Goal: Task Accomplishment & Management: Manage account settings

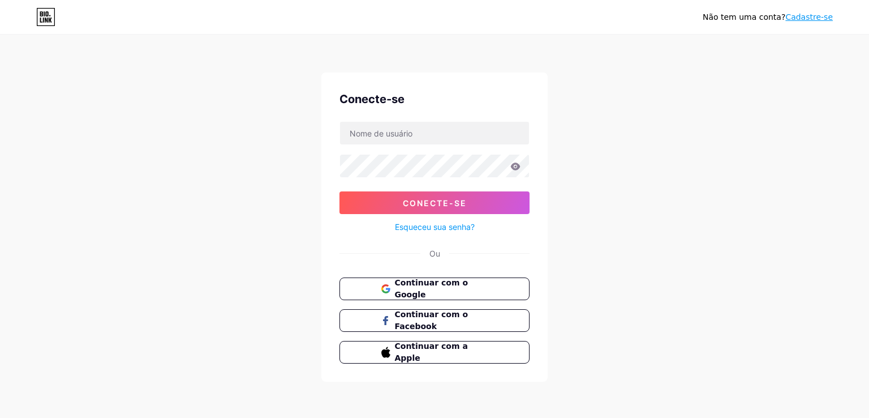
click at [380, 114] on div "Conecte-se Conecte-se Esqueceu sua senha? Ou Continuar com o Google Continuar c…" at bounding box center [434, 226] width 226 height 309
click at [374, 132] on input "text" at bounding box center [434, 133] width 189 height 23
type input "[EMAIL_ADDRESS][DOMAIN_NAME]"
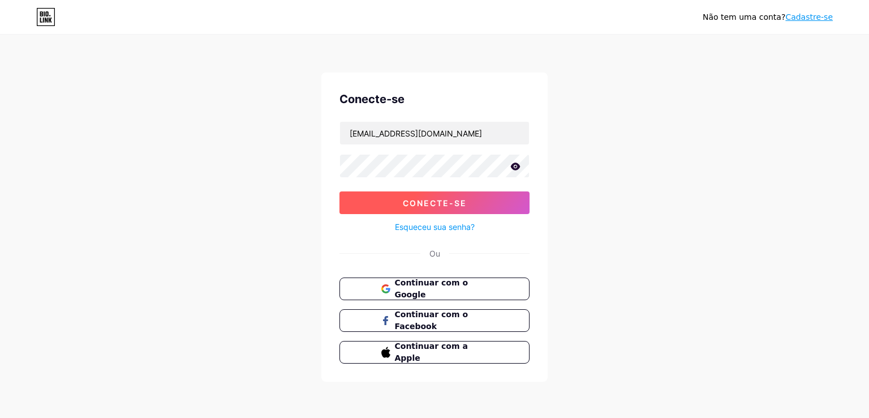
click at [428, 198] on font "Conecte-se" at bounding box center [435, 203] width 64 height 10
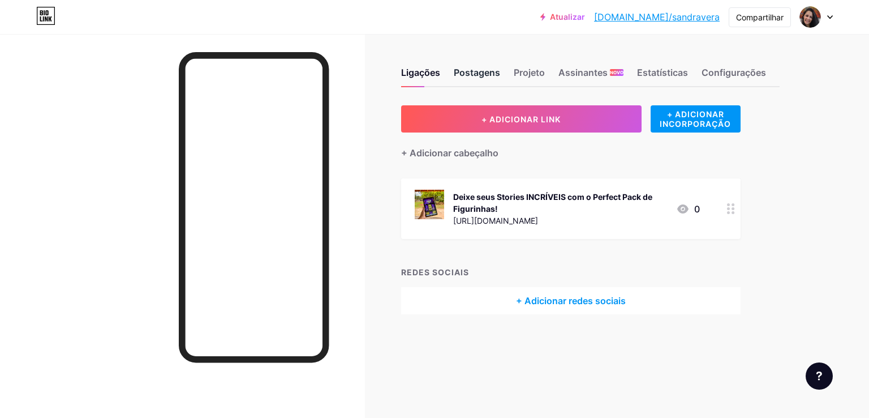
click at [474, 70] on font "Postagens" at bounding box center [477, 72] width 46 height 11
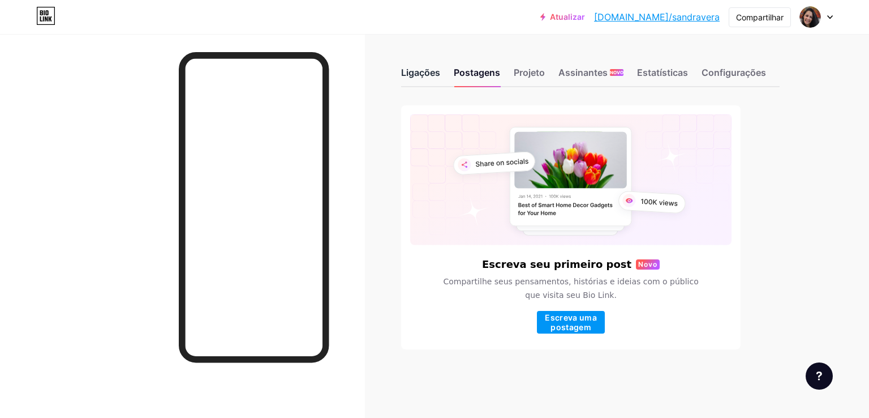
click at [421, 73] on font "Ligações" at bounding box center [420, 72] width 39 height 11
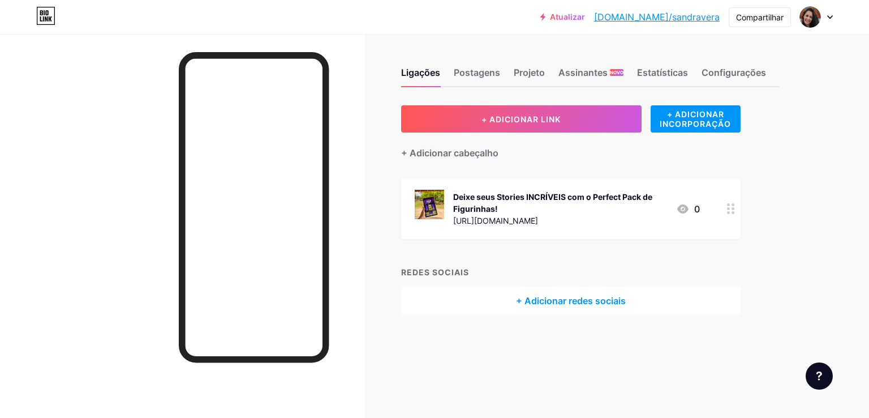
click at [495, 201] on div "Deixe seus Stories INCRÍVEIS com o Perfect Pack de Figurinhas!" at bounding box center [560, 203] width 214 height 24
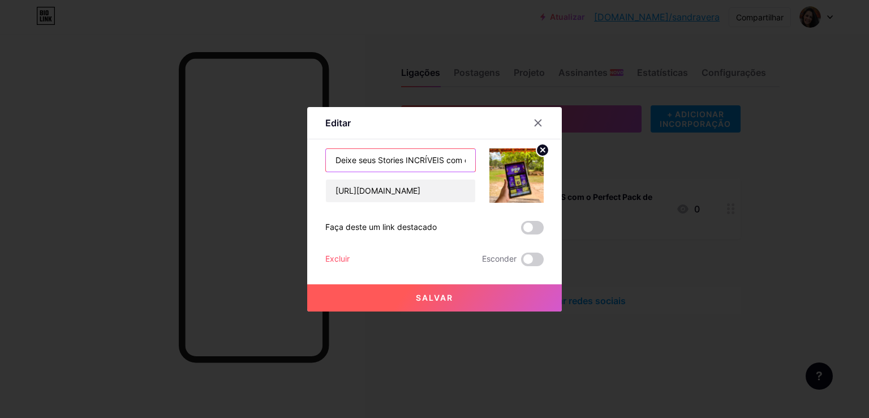
scroll to position [0, 109]
drag, startPoint x: 328, startPoint y: 154, endPoint x: 531, endPoint y: 162, distance: 202.8
click at [531, 162] on div "Deixe seus Stories INCRÍVEIS com o Perfect Pack de Figurinhas! [URL][DOMAIN_NAM…" at bounding box center [434, 175] width 218 height 54
type input "Transforme seu Stories em algo único e transparente."
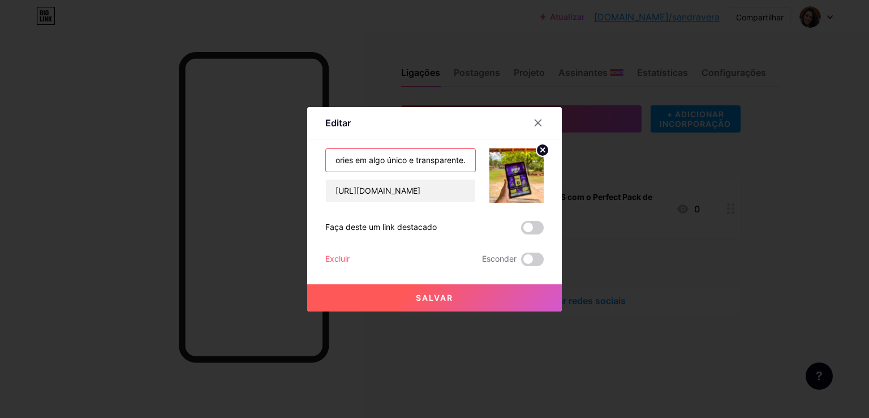
drag, startPoint x: 330, startPoint y: 156, endPoint x: 584, endPoint y: 160, distance: 253.6
click at [563, 154] on div "Editar Contente YouTube Reproduza vídeos do YouTube sem sair da sua página. ADI…" at bounding box center [434, 209] width 869 height 418
paste input "🚀 Transforme seus Stories em algo único e atraente! Tenha +34 mil figurinhas, t…"
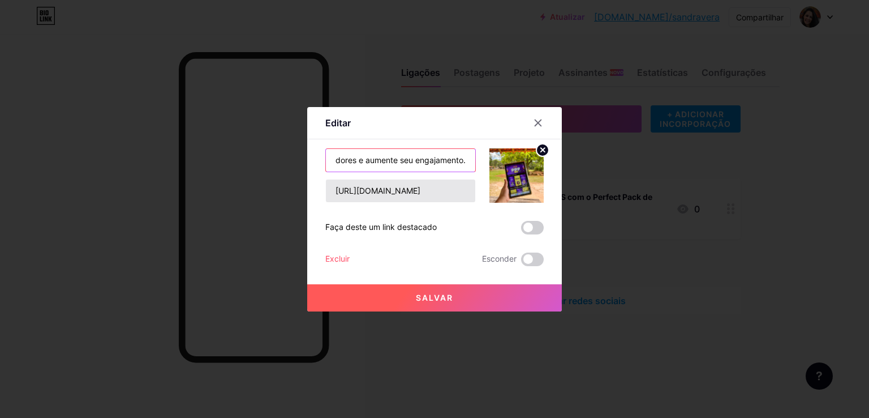
type input "🚀 Transforme seus Stories em algo único e atraente! Tenha +34 mil figurinhas, t…"
click at [387, 196] on input "[URL][DOMAIN_NAME]" at bounding box center [400, 190] width 149 height 23
drag, startPoint x: 464, startPoint y: 192, endPoint x: 218, endPoint y: 188, distance: 245.6
click at [218, 188] on div "Editar Contente YouTube Reproduza vídeos do YouTube sem sair da sua página. ADI…" at bounding box center [434, 209] width 869 height 418
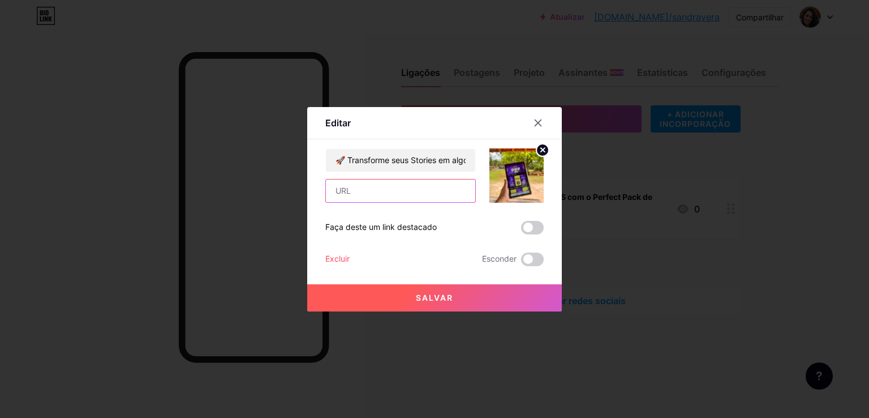
paste input "[URL][DOMAIN_NAME]"
type input "[URL][DOMAIN_NAME]"
click at [439, 299] on font "Salvar" at bounding box center [434, 298] width 37 height 10
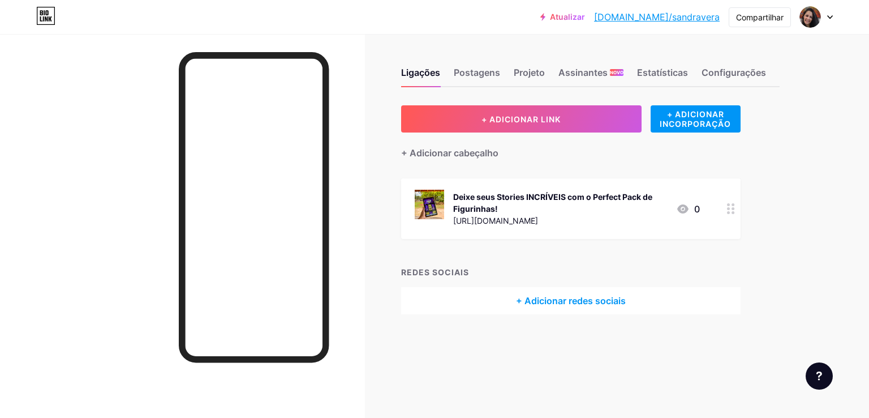
click at [469, 196] on font "Deixe seus Stories INCRÍVEIS com o Perfect Pack de Figurinhas!" at bounding box center [552, 203] width 199 height 22
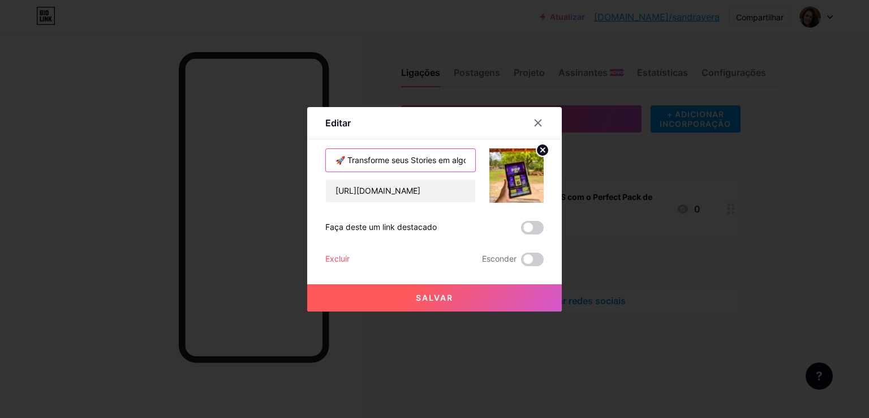
drag, startPoint x: 340, startPoint y: 156, endPoint x: 368, endPoint y: 154, distance: 28.9
click at [311, 154] on div "Editar Contente YouTube Reproduza vídeos do YouTube sem sair da sua página. ADI…" at bounding box center [434, 209] width 255 height 204
type input "Transforme seus Stories em algo único e atraente! Tenha +34 mil figurinhas, tut…"
drag, startPoint x: 334, startPoint y: 153, endPoint x: 540, endPoint y: 187, distance: 208.9
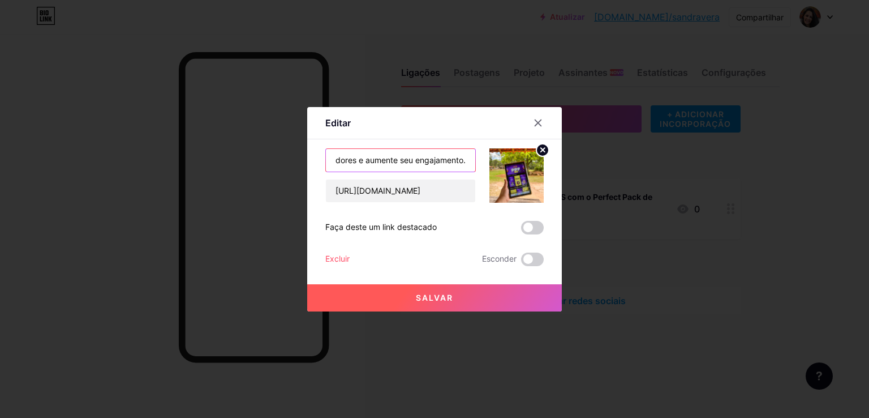
click at [536, 187] on div "Transforme seus Stories em algo único e atraente! Tenha +34 mil figurinhas, tut…" at bounding box center [434, 175] width 218 height 54
paste input "[URL][DOMAIN_NAME]"
drag, startPoint x: 460, startPoint y: 161, endPoint x: 230, endPoint y: 157, distance: 229.8
click at [230, 157] on div "Editar Contente YouTube Reproduza vídeos do YouTube sem sair da sua página. ADI…" at bounding box center [434, 209] width 869 height 418
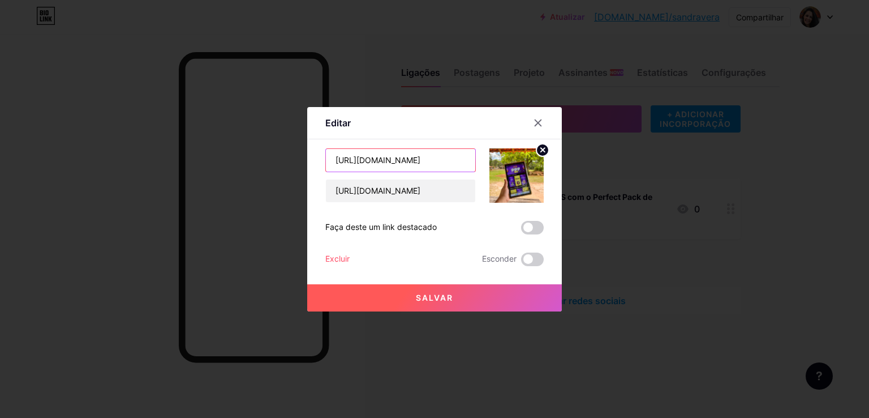
type input "X"
paste input "Transforme seus Stories em algo único e atraente! Tenha +34 mil figurinhas, tut…"
type input "Transforme seus Stories em algo único e atraente! Tenha +34 mil figurinhas, tut…"
click at [443, 295] on font "Salvar" at bounding box center [434, 298] width 37 height 10
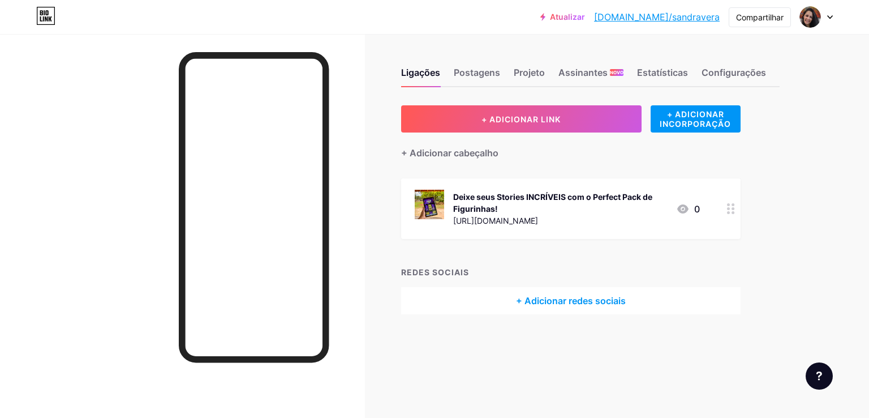
click at [475, 205] on font "Deixe seus Stories INCRÍVEIS com o Perfect Pack de Figurinhas!" at bounding box center [552, 203] width 199 height 22
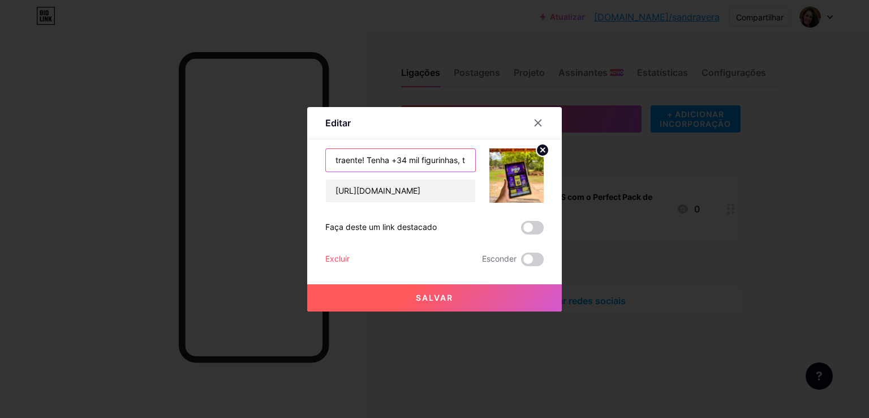
scroll to position [0, 408]
drag, startPoint x: 329, startPoint y: 154, endPoint x: 640, endPoint y: 192, distance: 313.6
click at [627, 183] on div "Editar Contente YouTube Reproduza vídeos do YouTube sem sair da sua página. ADI…" at bounding box center [434, 209] width 869 height 418
paste input "Dê vida nova aos seus Stories com o PPF: +34 mil figurinhas, tutoriais criativo…"
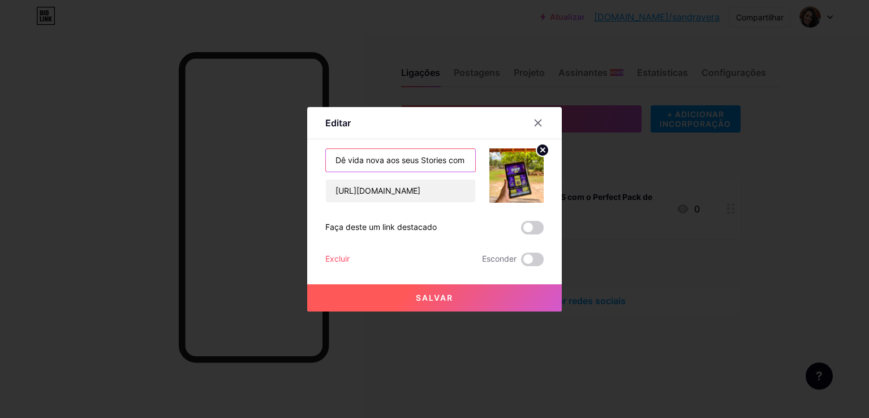
scroll to position [0, 546]
type input "Dê vida nova aos seus Stories com o PPF: +34 mil figurinhas, tutoriais criativo…"
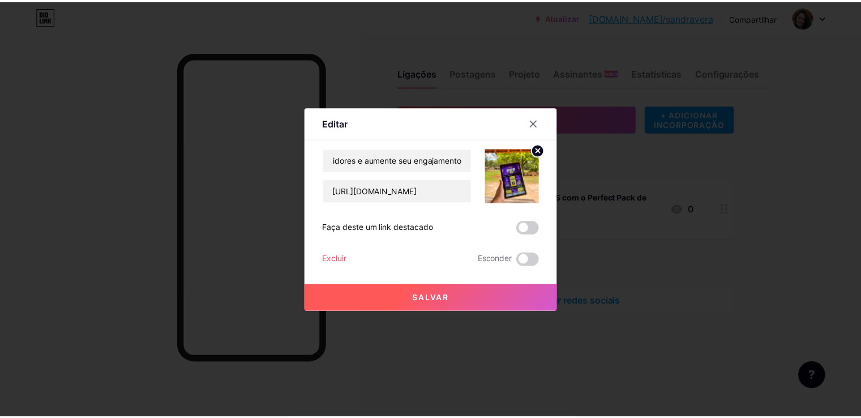
scroll to position [0, 0]
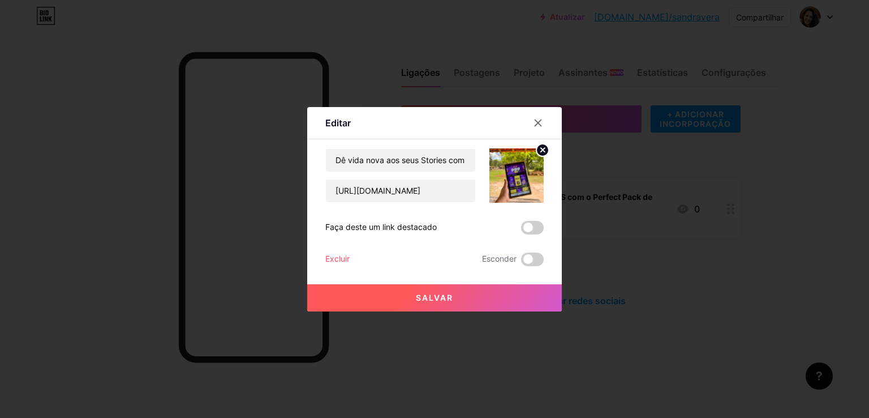
click at [426, 301] on font "Salvar" at bounding box center [434, 298] width 37 height 10
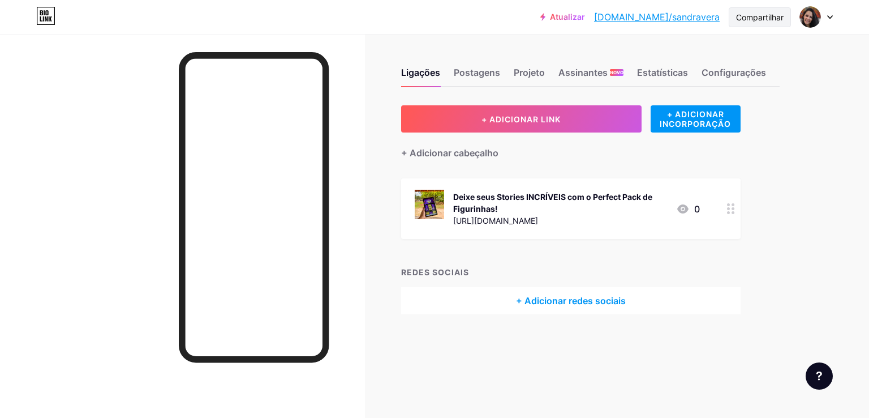
click at [752, 16] on font "Compartilhar" at bounding box center [760, 17] width 48 height 10
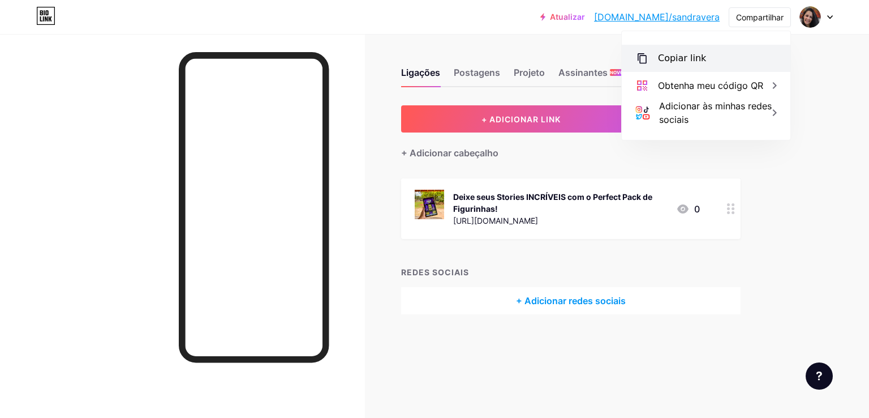
click at [673, 59] on font "Copiar link" at bounding box center [682, 58] width 48 height 11
click at [467, 358] on div "Ligações Postagens Projeto Assinantes NOVO Estatísticas Configurações + ADICION…" at bounding box center [413, 202] width 827 height 337
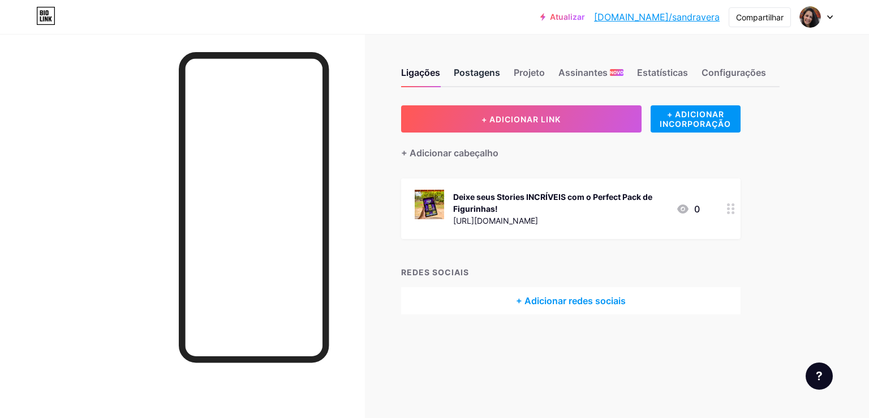
click at [469, 70] on font "Postagens" at bounding box center [477, 72] width 46 height 11
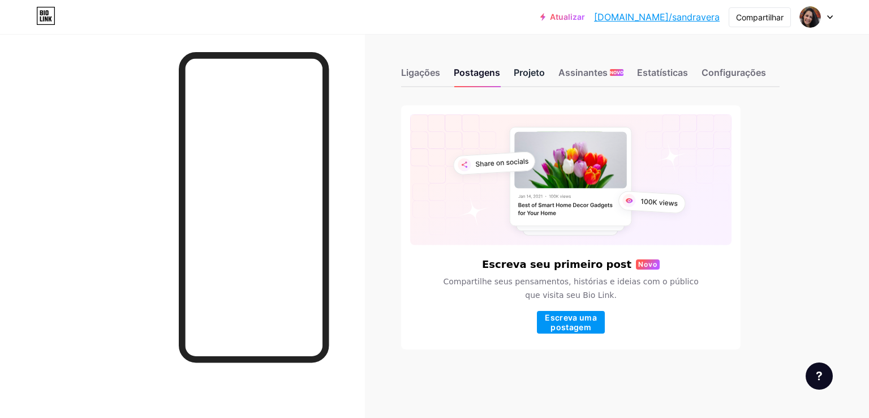
click at [520, 72] on font "Projeto" at bounding box center [529, 72] width 31 height 11
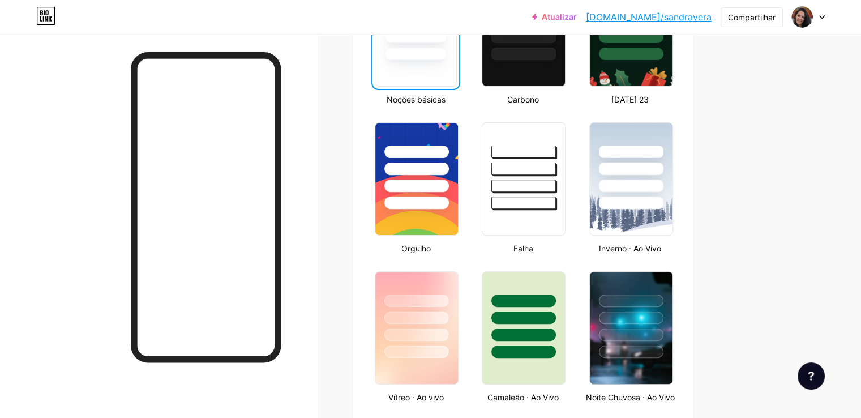
scroll to position [453, 0]
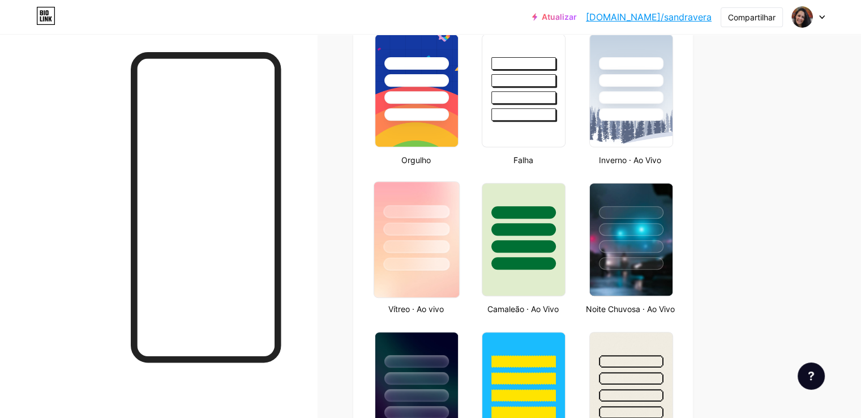
click at [449, 205] on div at bounding box center [416, 211] width 66 height 13
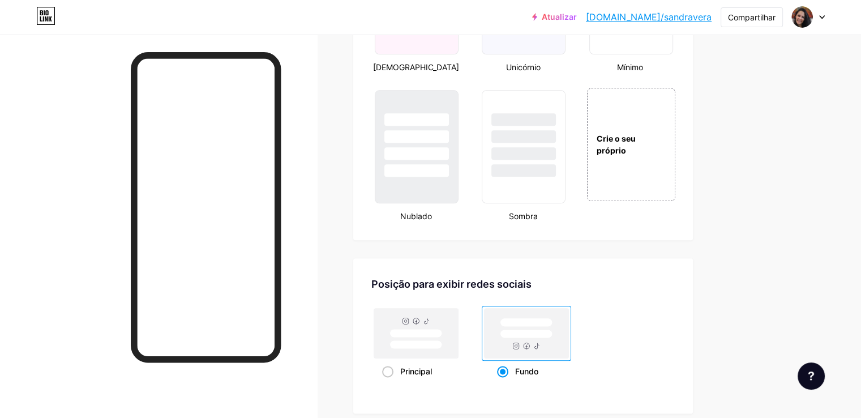
scroll to position [1302, 0]
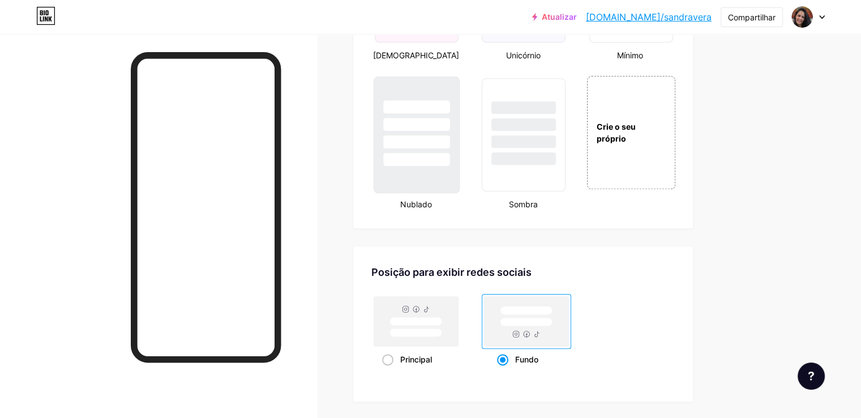
click at [449, 127] on div at bounding box center [416, 124] width 66 height 13
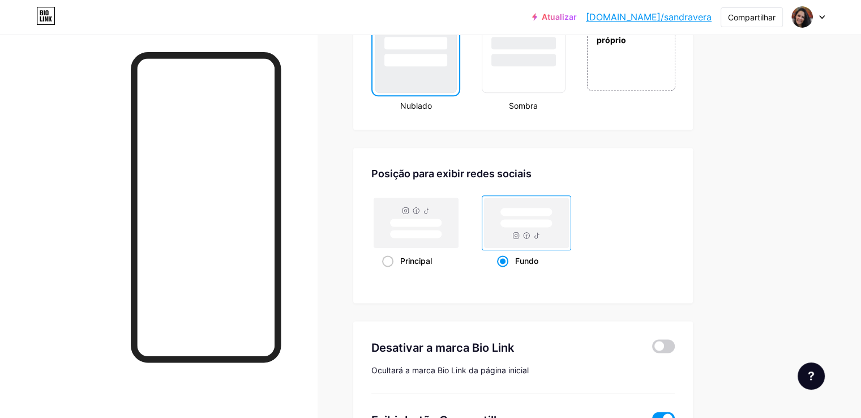
scroll to position [1415, 0]
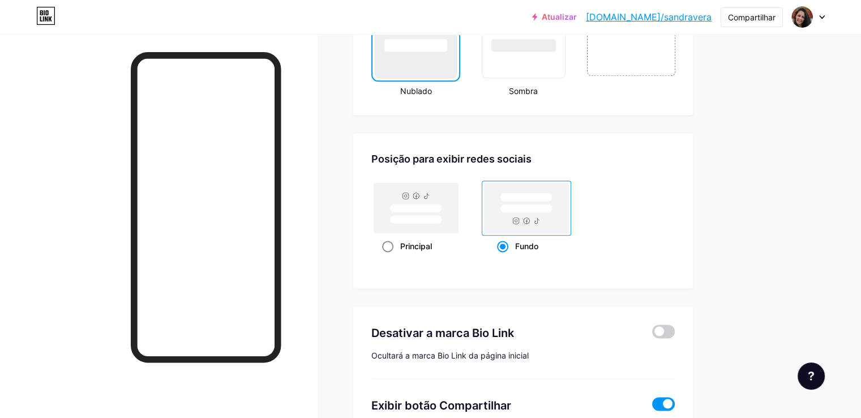
click at [393, 252] on span at bounding box center [387, 246] width 11 height 11
click at [389, 256] on input "Principal" at bounding box center [385, 259] width 7 height 7
radio input "true"
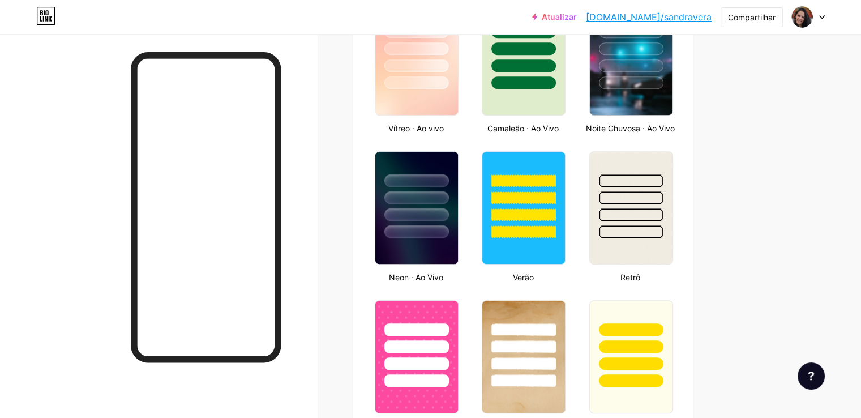
scroll to position [617, 0]
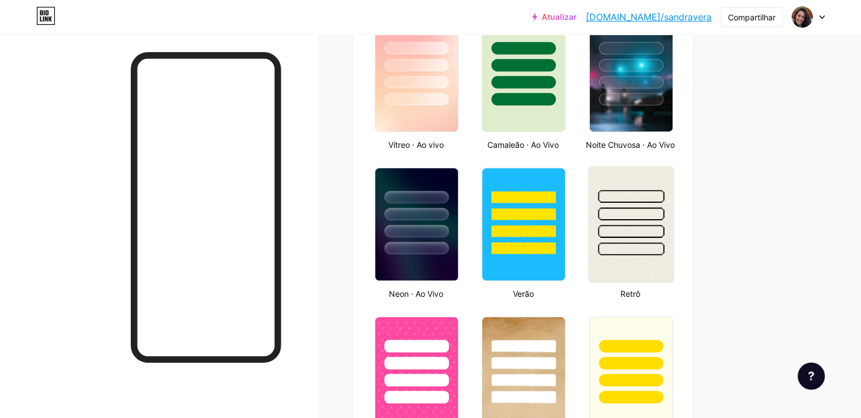
click at [673, 179] on div at bounding box center [630, 210] width 85 height 89
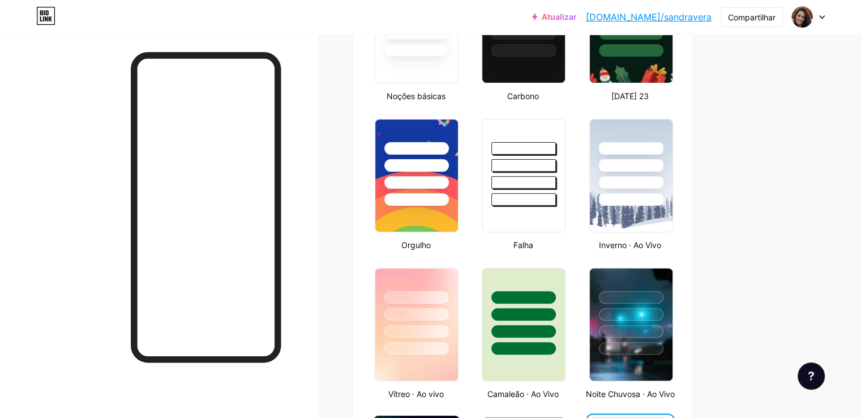
scroll to position [334, 0]
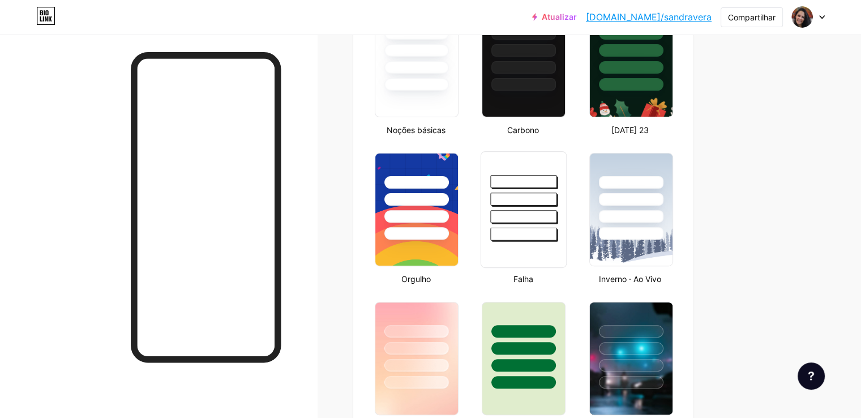
click at [557, 164] on div at bounding box center [523, 196] width 85 height 89
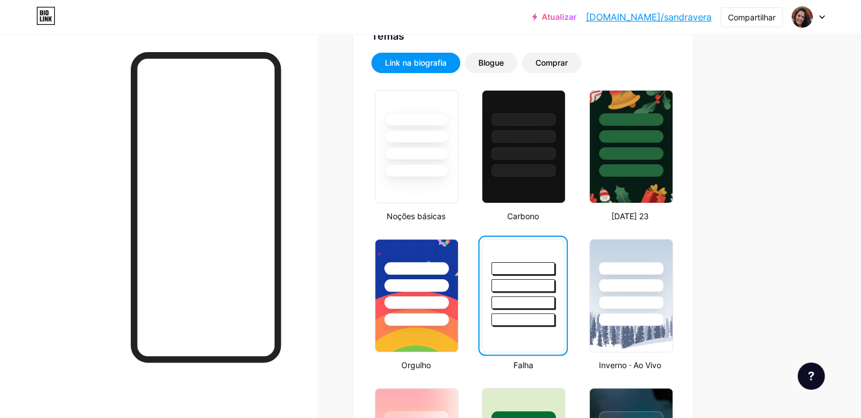
scroll to position [221, 0]
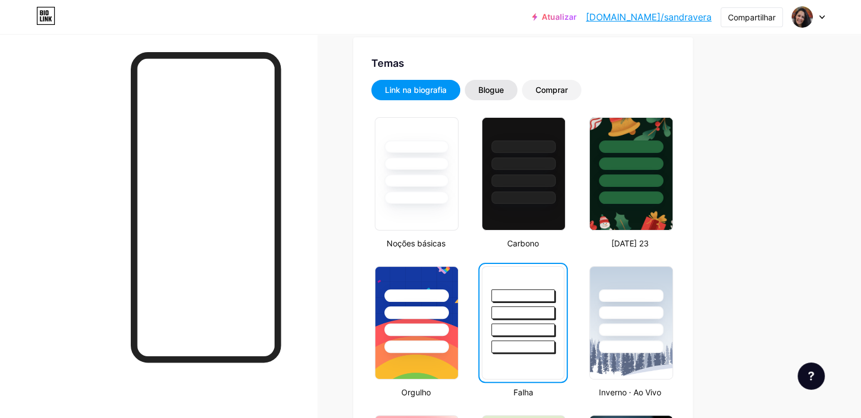
click at [504, 87] on font "Blogue" at bounding box center [490, 90] width 25 height 10
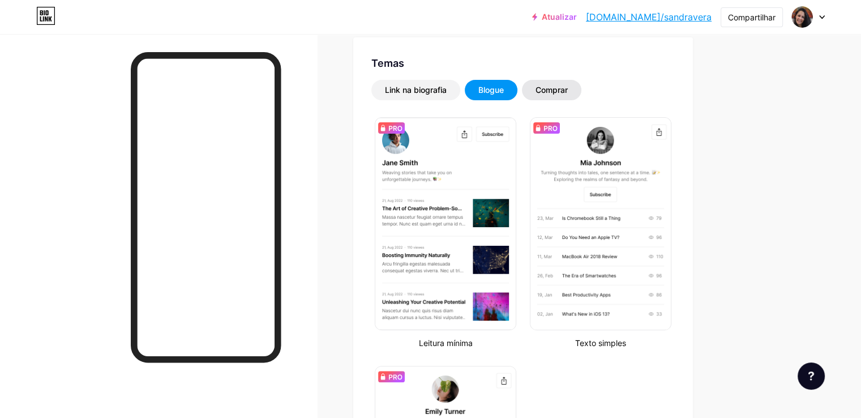
click at [568, 92] on font "Comprar" at bounding box center [551, 90] width 32 height 10
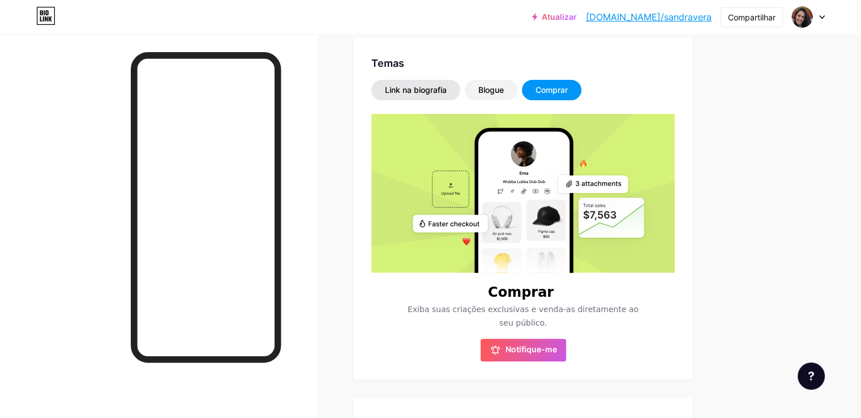
click at [447, 92] on font "Link na biografia" at bounding box center [416, 90] width 62 height 10
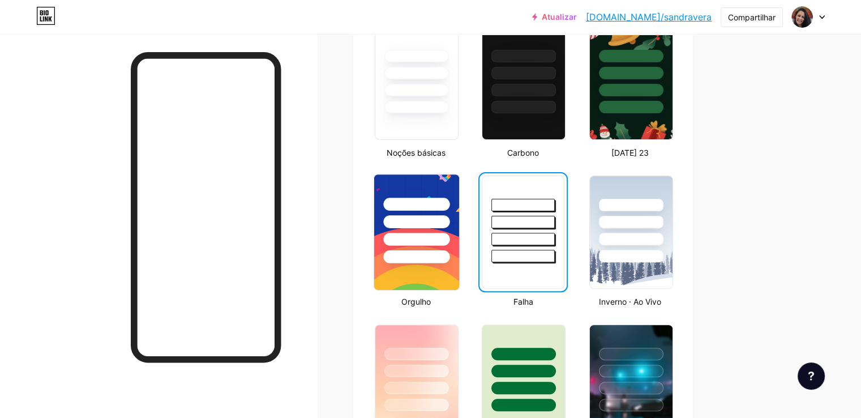
scroll to position [334, 0]
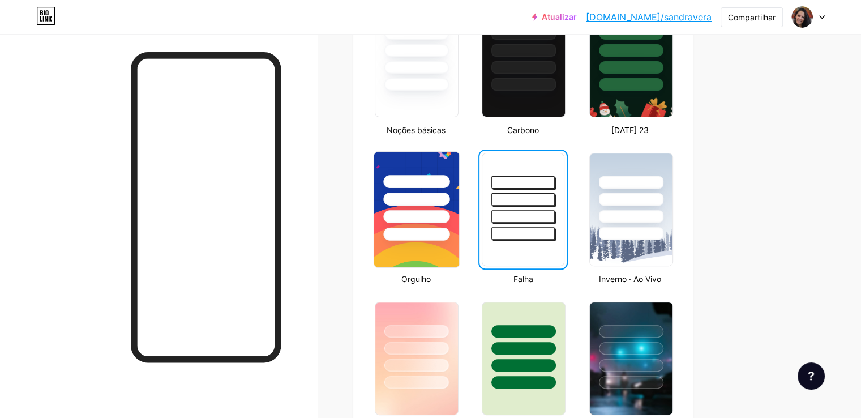
click at [455, 157] on div at bounding box center [416, 196] width 85 height 89
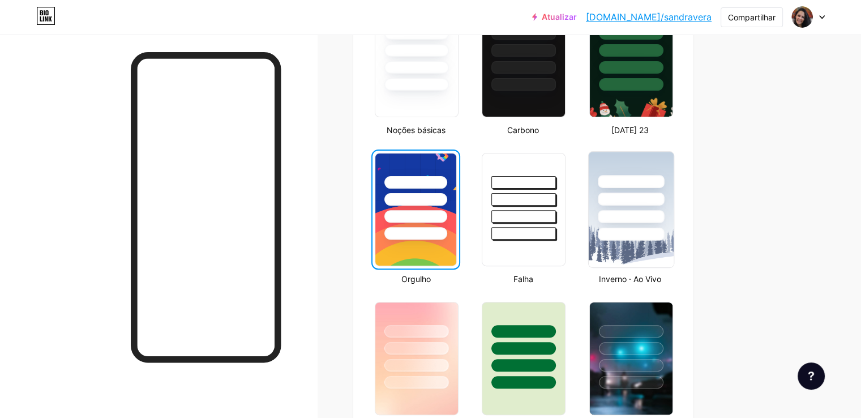
click at [672, 166] on div at bounding box center [630, 196] width 85 height 89
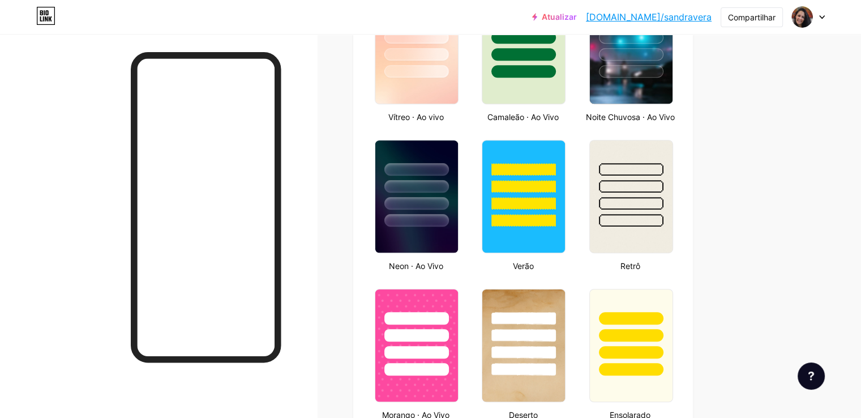
scroll to position [673, 0]
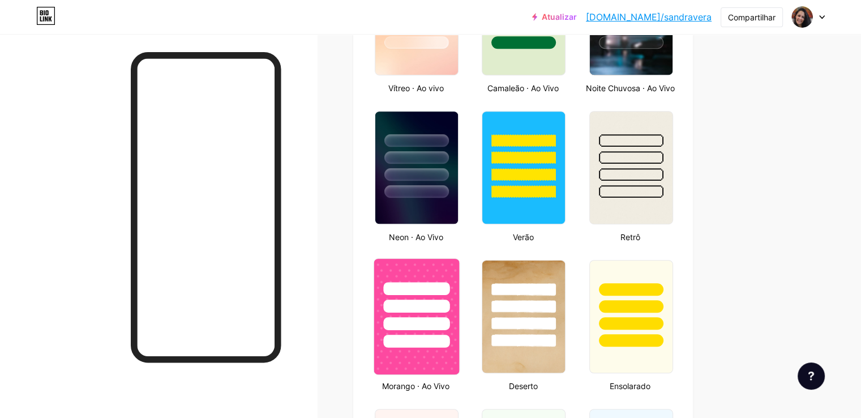
click at [459, 281] on div at bounding box center [416, 303] width 85 height 89
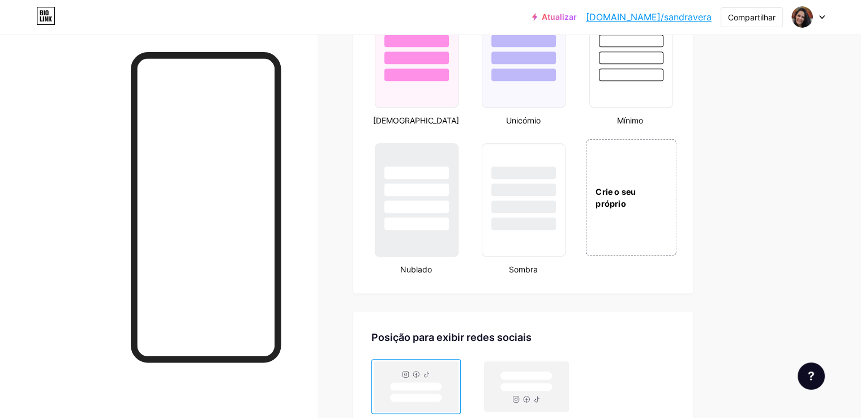
scroll to position [1239, 0]
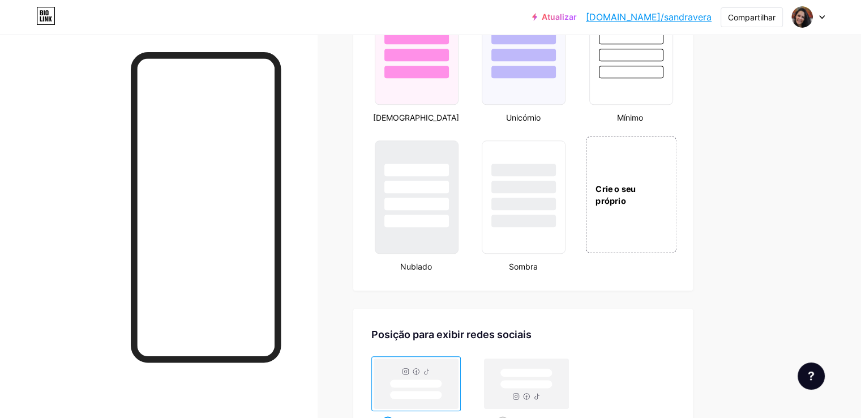
click at [676, 225] on div "Crie o seu próprio" at bounding box center [630, 194] width 91 height 117
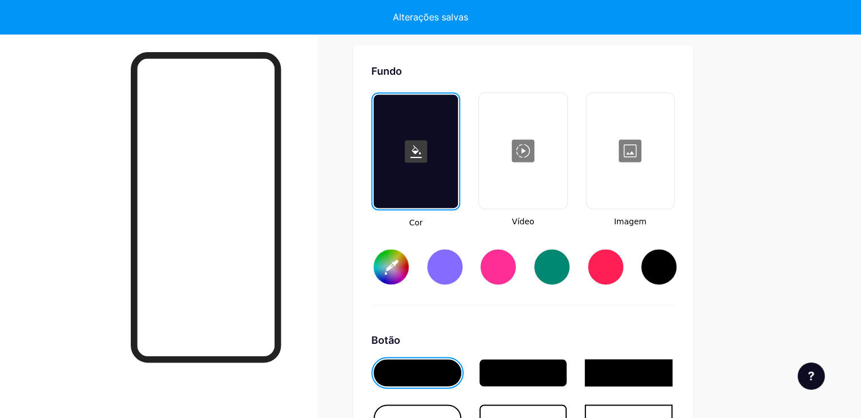
scroll to position [1510, 0]
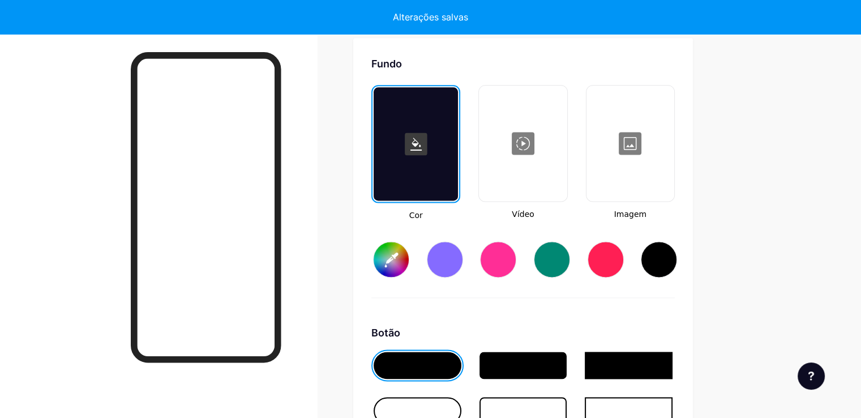
type input "#ffffff"
type input "#000000"
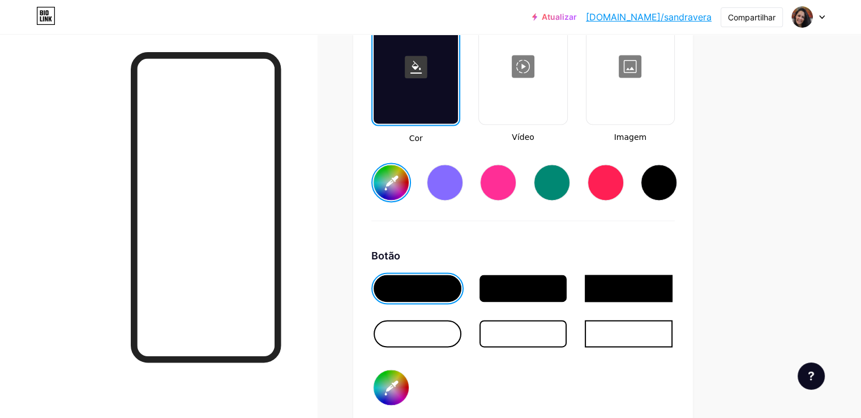
scroll to position [1623, 0]
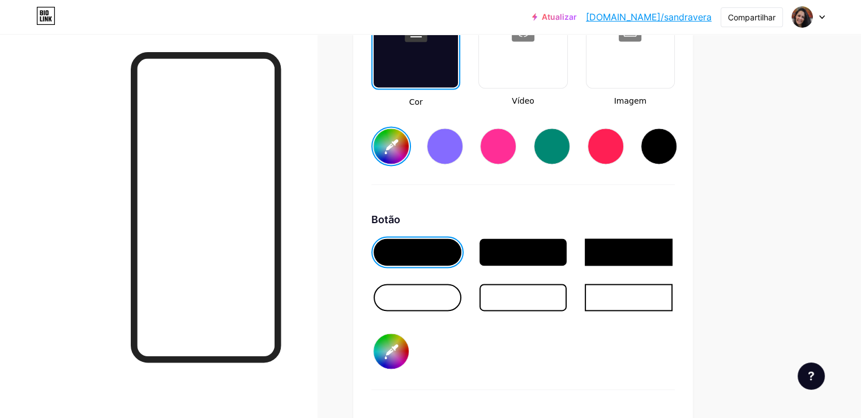
click at [461, 304] on div at bounding box center [418, 297] width 88 height 27
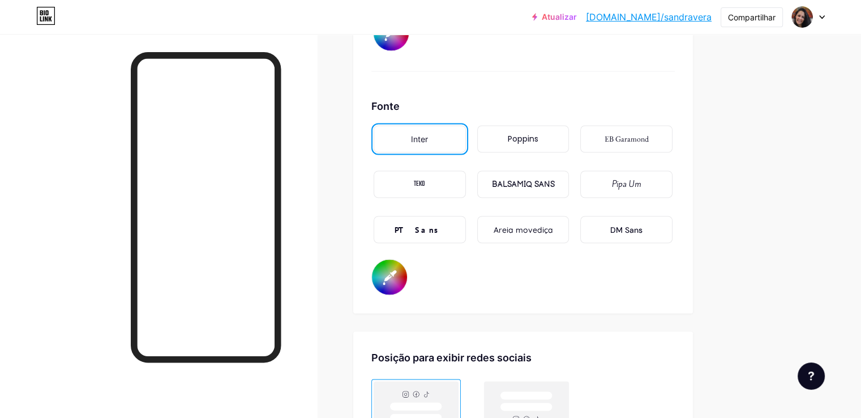
scroll to position [1963, 0]
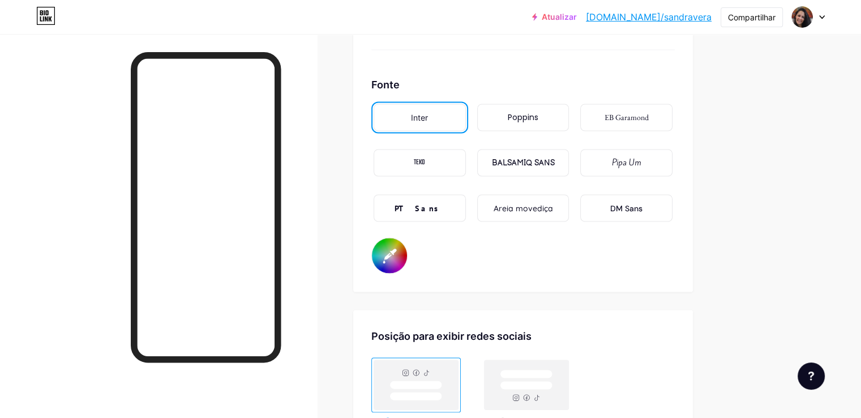
click at [538, 123] on font "Poppins" at bounding box center [523, 116] width 31 height 11
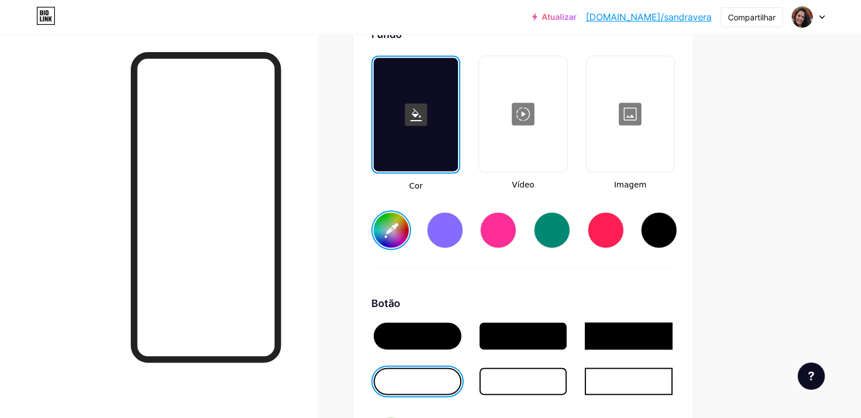
scroll to position [1510, 0]
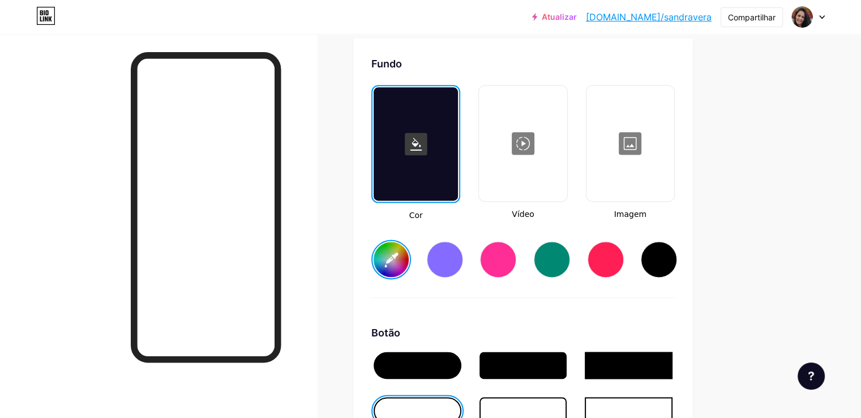
drag, startPoint x: 547, startPoint y: 268, endPoint x: 552, endPoint y: 265, distance: 6.1
click at [516, 265] on div at bounding box center [498, 259] width 36 height 36
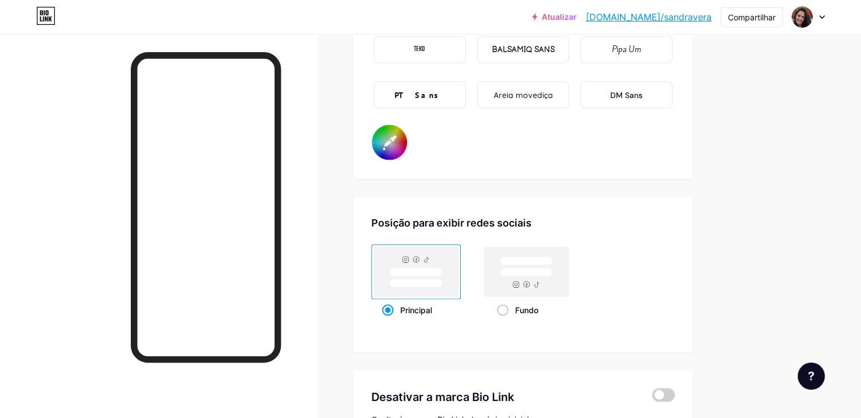
scroll to position [2076, 0]
click at [442, 276] on rect at bounding box center [416, 271] width 52 height 8
click at [389, 320] on input "Principal" at bounding box center [385, 323] width 7 height 7
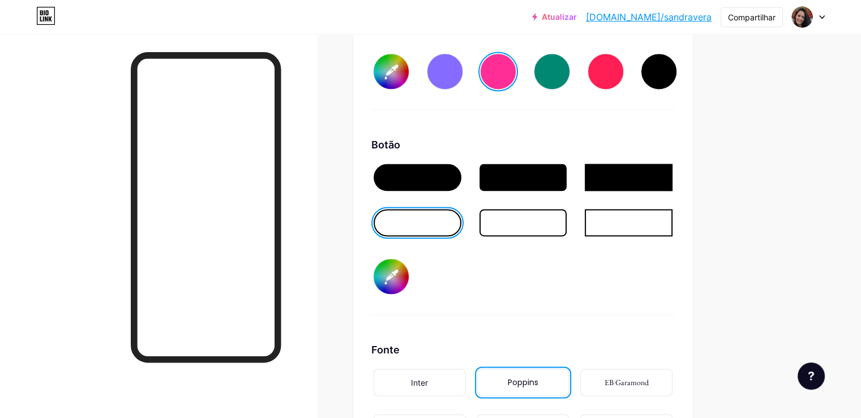
scroll to position [1566, 0]
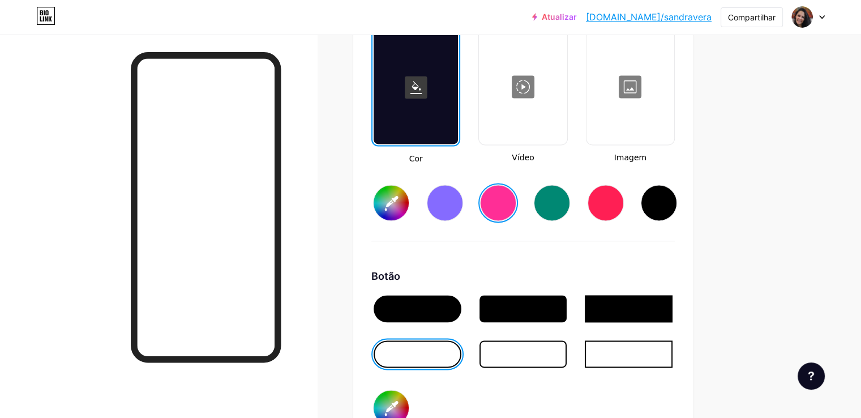
click at [570, 209] on div at bounding box center [552, 202] width 36 height 36
click at [624, 209] on div at bounding box center [605, 202] width 36 height 36
click at [409, 202] on input "#ff1f54" at bounding box center [391, 202] width 35 height 35
type input "#ff1f1f"
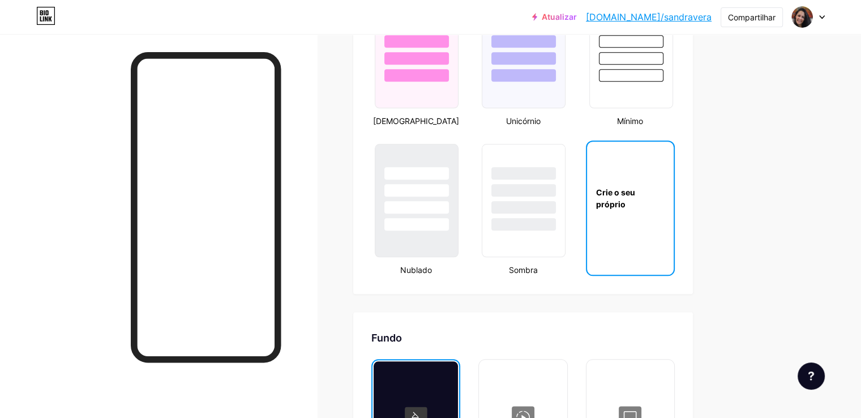
scroll to position [1227, 0]
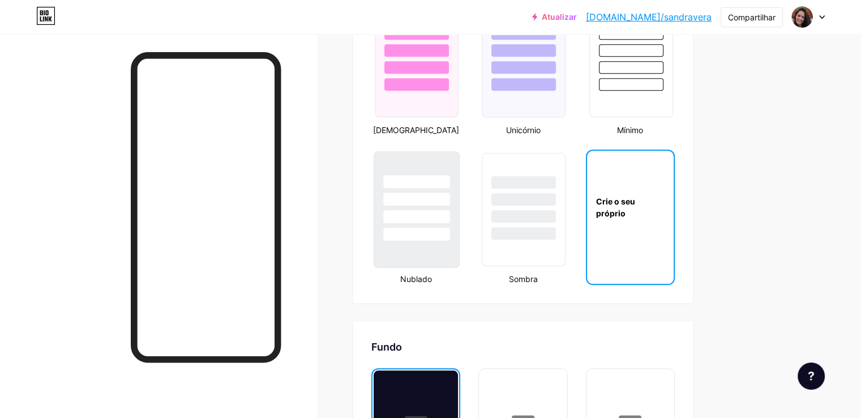
click at [459, 215] on div at bounding box center [416, 196] width 85 height 89
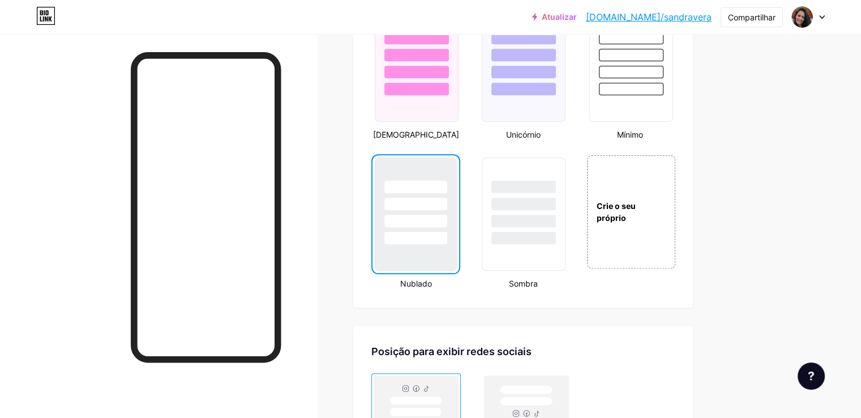
scroll to position [1188, 0]
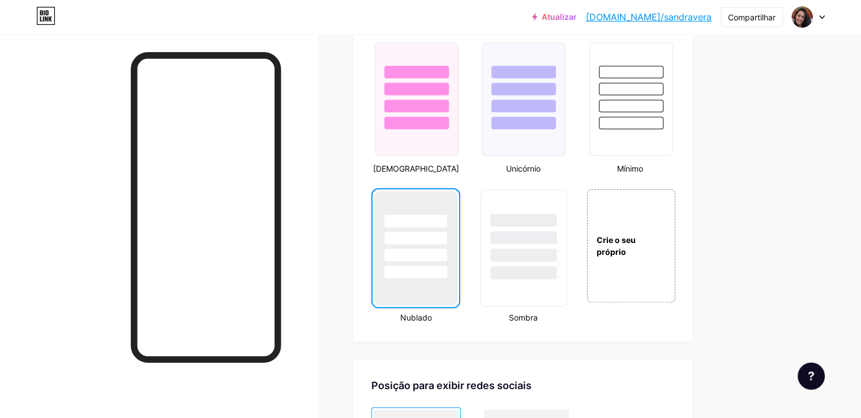
click at [557, 226] on div at bounding box center [524, 219] width 66 height 13
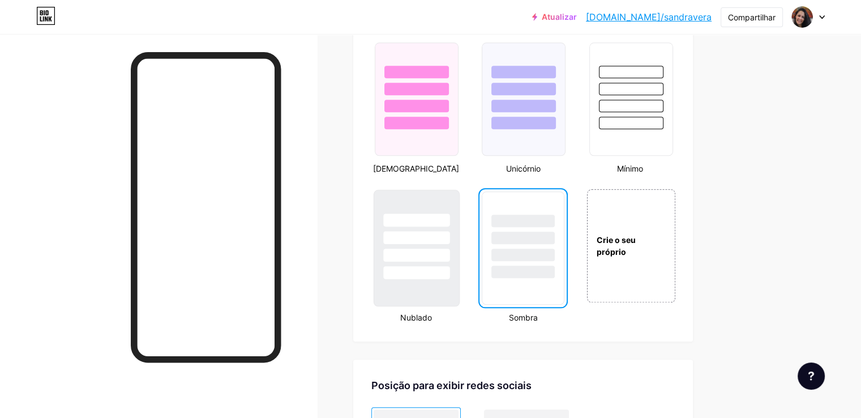
click at [459, 214] on div at bounding box center [416, 234] width 85 height 89
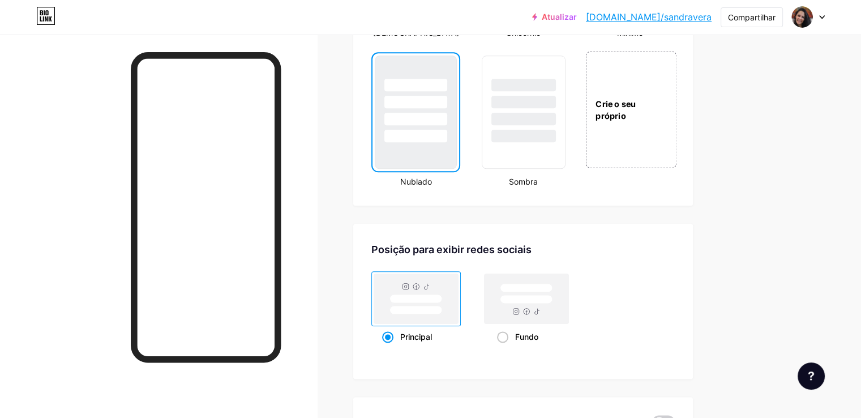
scroll to position [1358, 0]
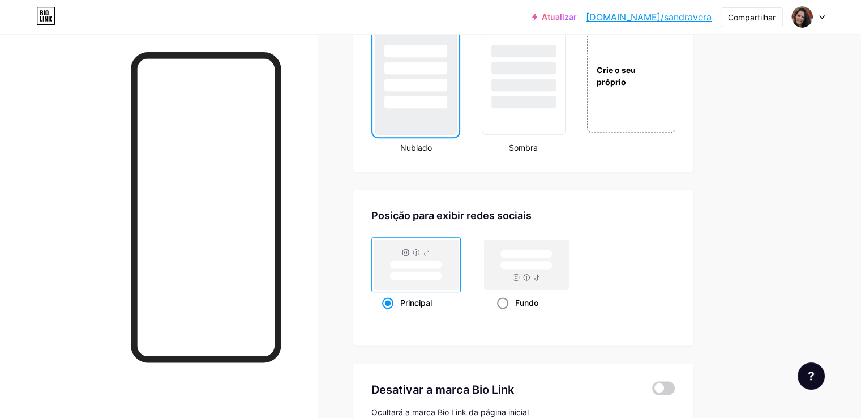
click at [508, 308] on span at bounding box center [502, 302] width 11 height 11
click at [504, 313] on input "Fundo" at bounding box center [500, 316] width 7 height 7
radio input "true"
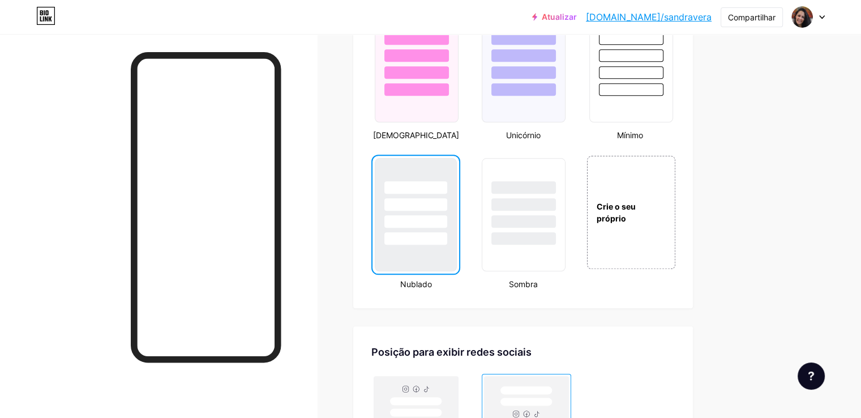
scroll to position [1245, 0]
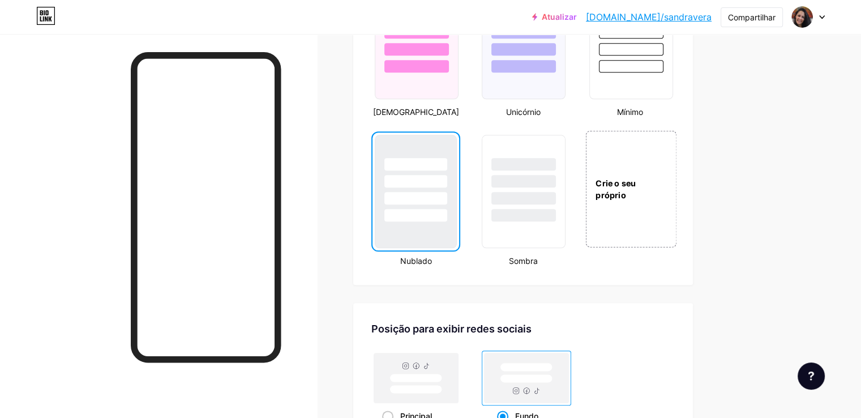
click at [676, 170] on div "Crie o seu próprio" at bounding box center [630, 188] width 91 height 117
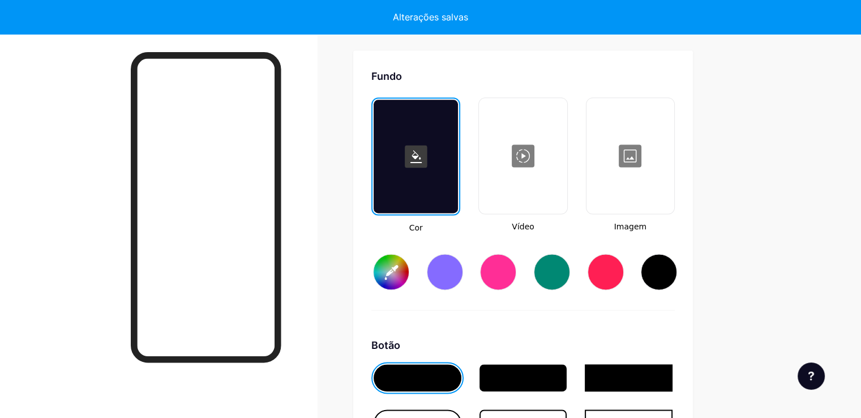
scroll to position [1510, 0]
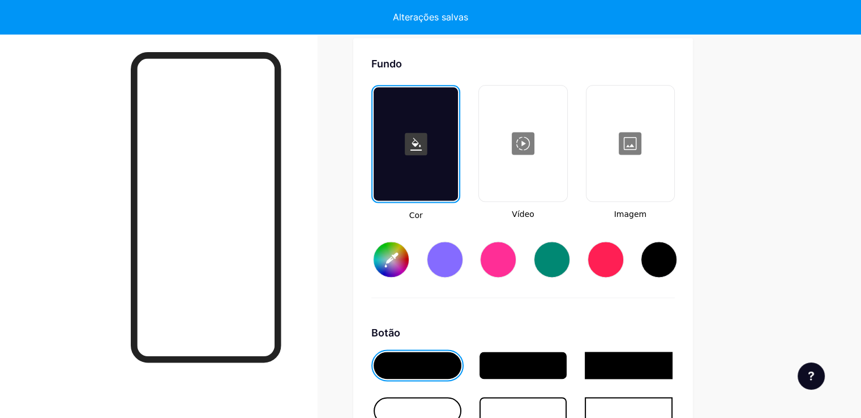
type input "#ffffff"
type input "#000000"
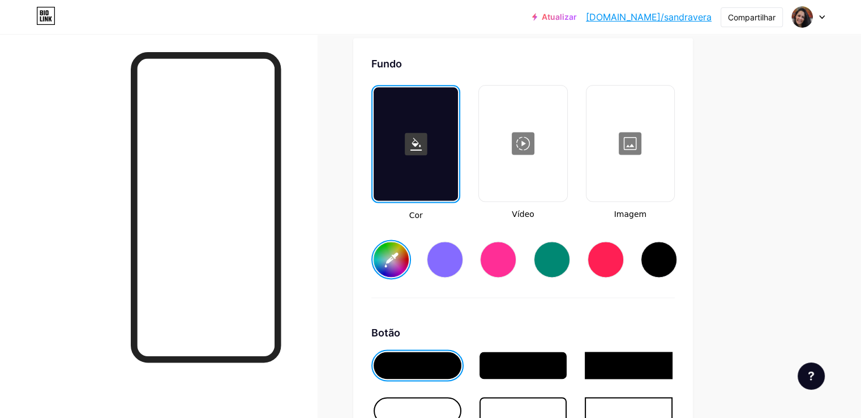
click at [672, 173] on div at bounding box center [629, 143] width 85 height 113
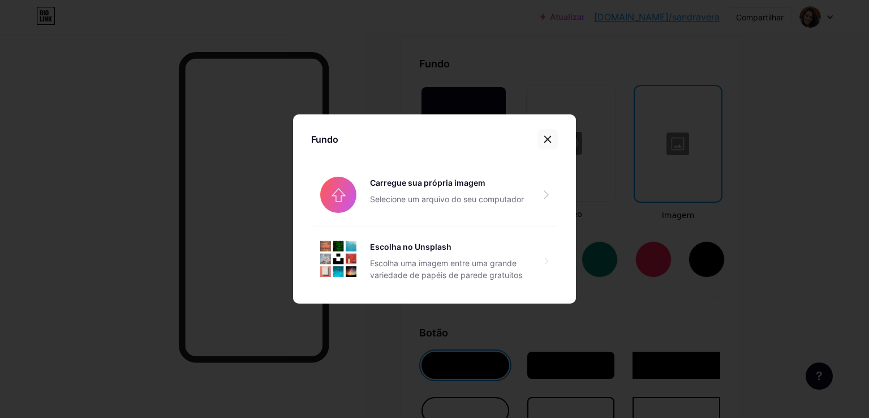
click at [545, 136] on icon at bounding box center [548, 139] width 6 height 6
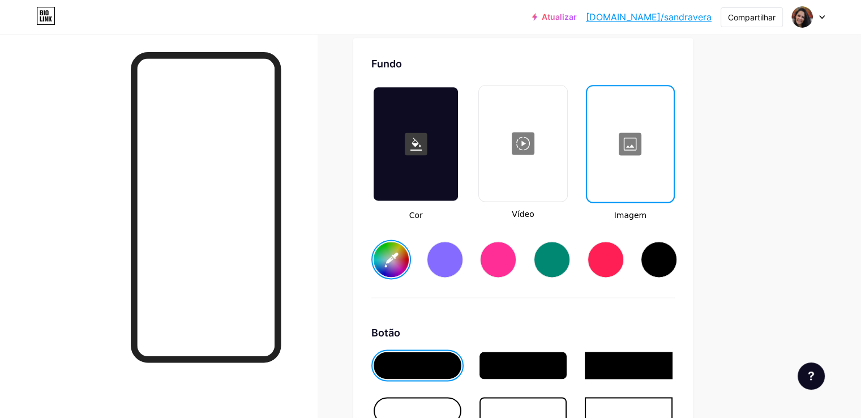
click at [565, 185] on div at bounding box center [522, 143] width 85 height 113
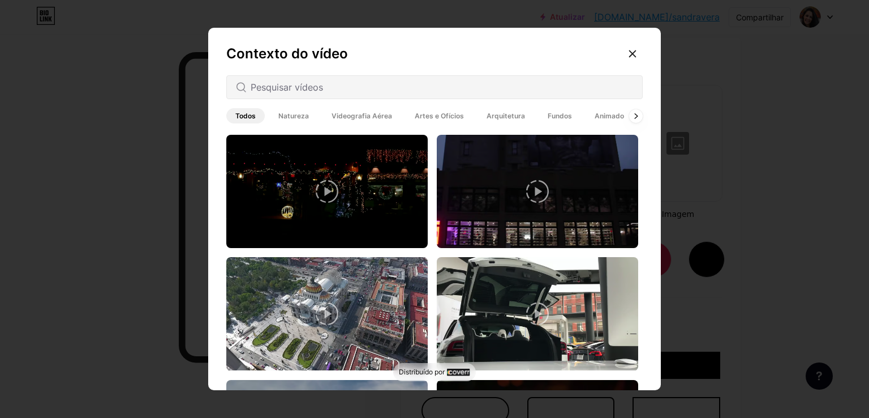
click at [629, 53] on icon at bounding box center [632, 53] width 9 height 9
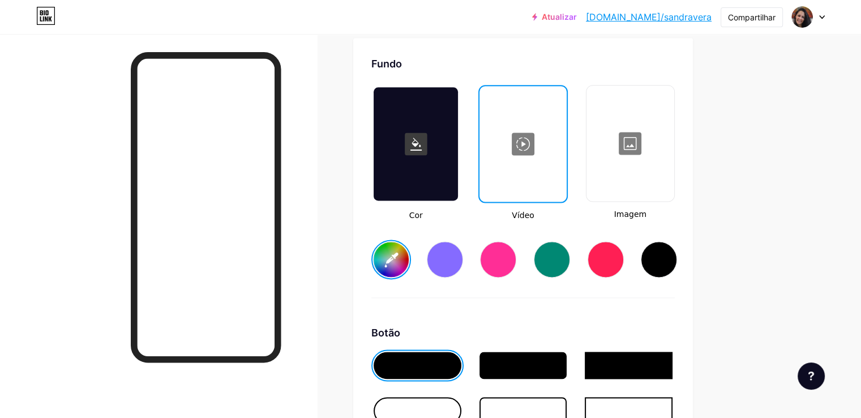
click at [458, 186] on div at bounding box center [416, 143] width 84 height 113
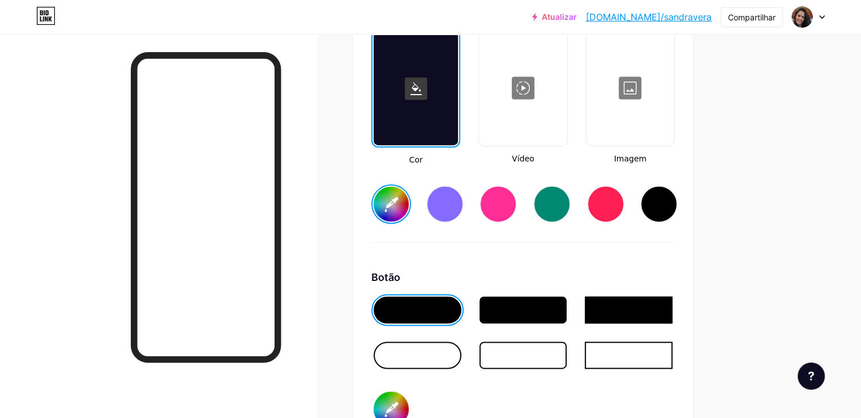
scroll to position [1566, 0]
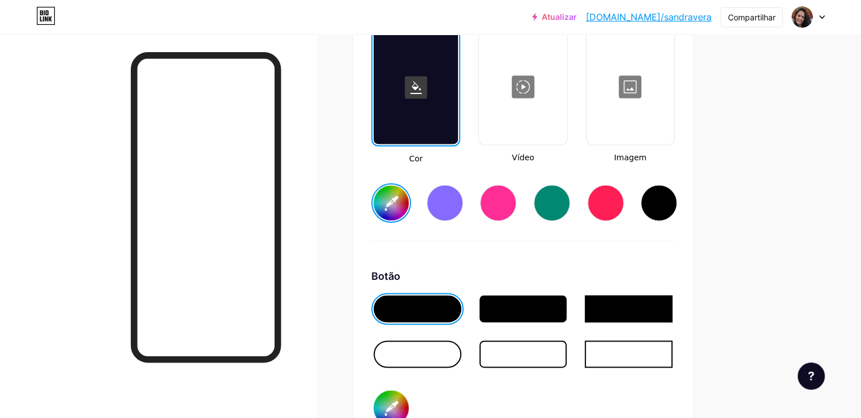
click at [516, 207] on div at bounding box center [498, 202] width 36 height 36
click at [455, 356] on div at bounding box center [418, 353] width 88 height 27
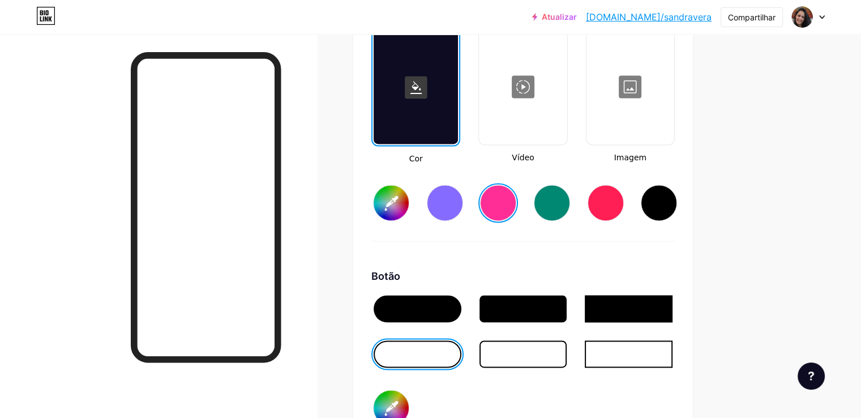
click at [463, 211] on div at bounding box center [445, 202] width 36 height 36
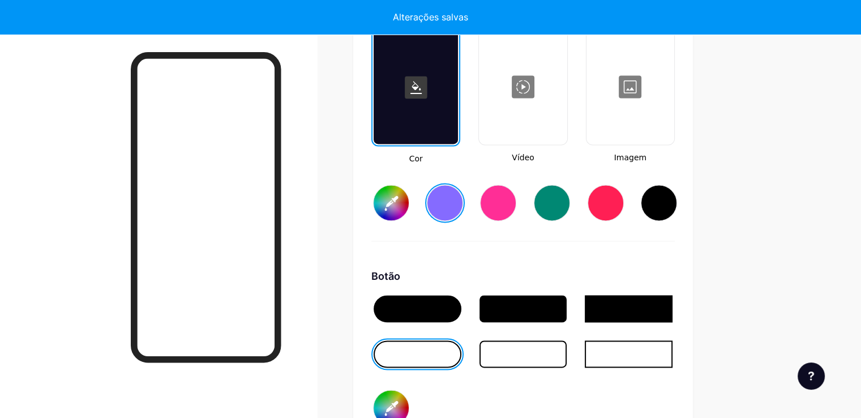
type input "#856bff"
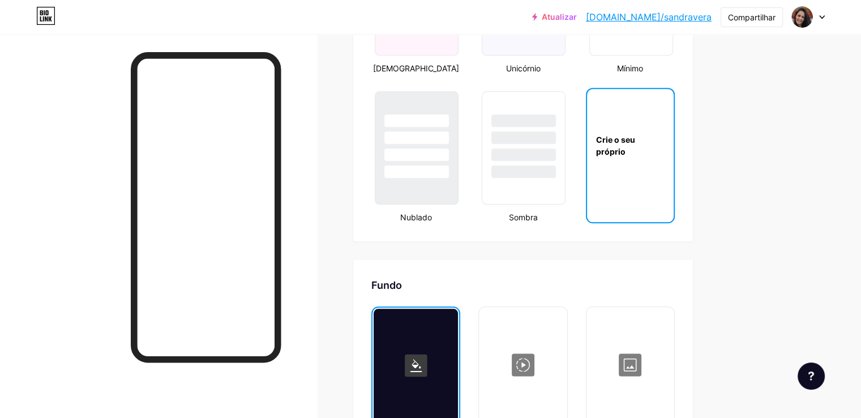
scroll to position [1283, 0]
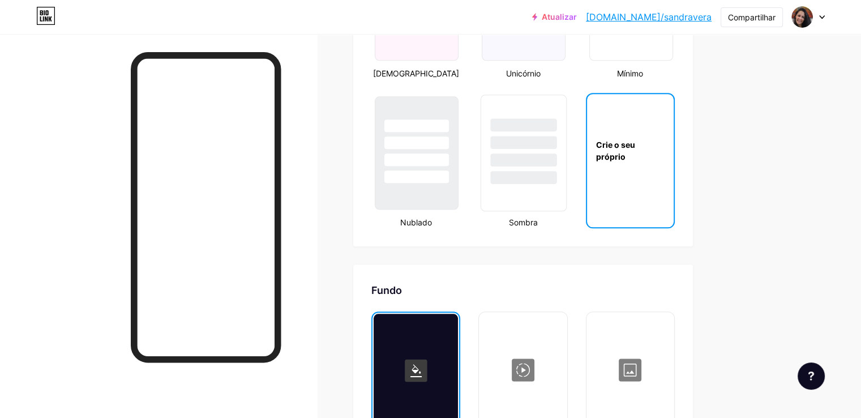
click at [557, 182] on div at bounding box center [524, 177] width 66 height 13
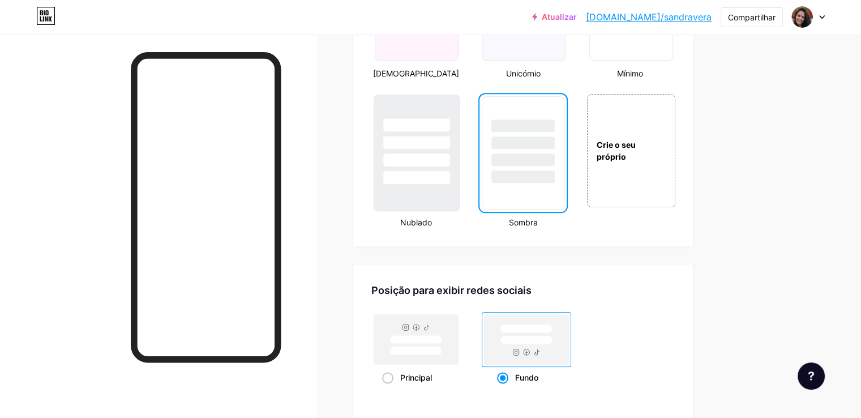
click at [459, 125] on div at bounding box center [416, 139] width 85 height 89
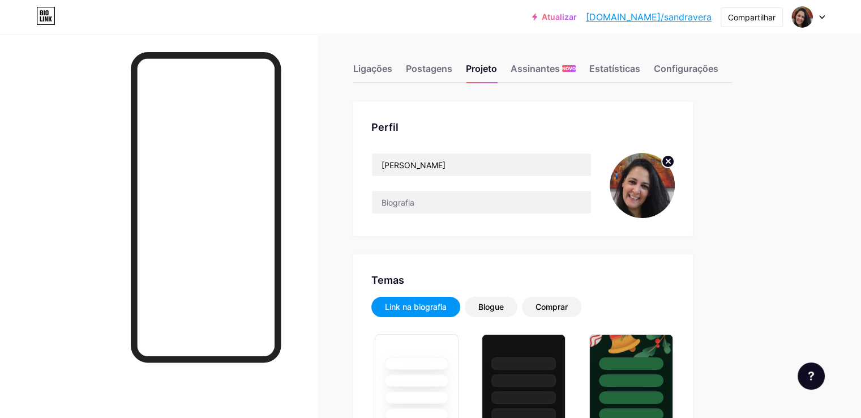
scroll to position [0, 0]
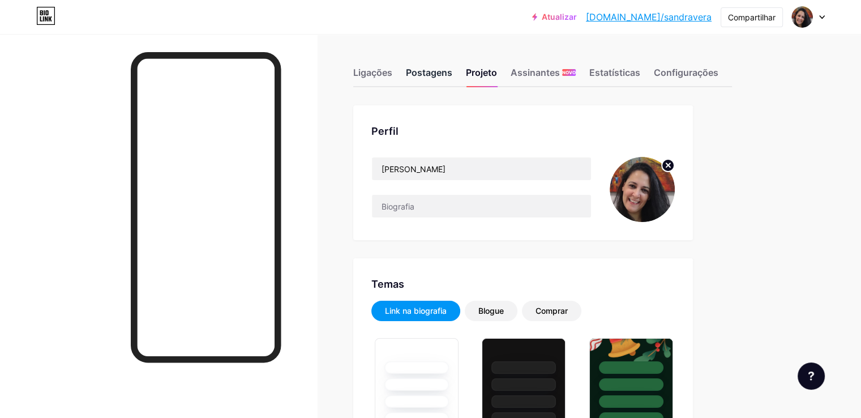
click at [452, 74] on font "Postagens" at bounding box center [429, 72] width 46 height 11
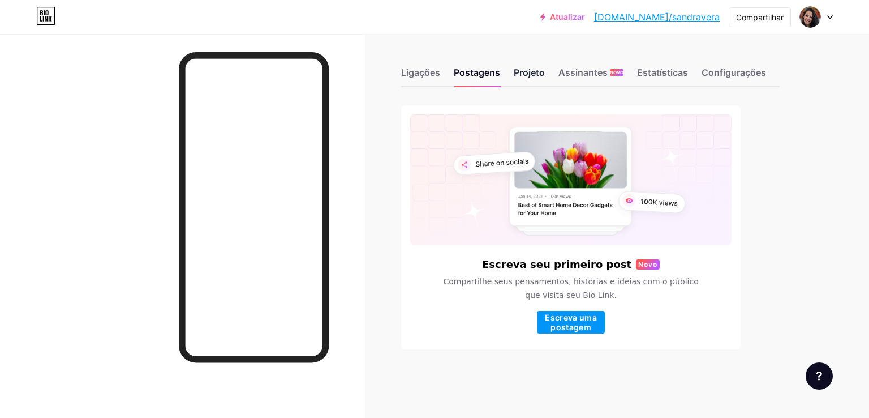
click at [527, 73] on font "Projeto" at bounding box center [529, 72] width 31 height 11
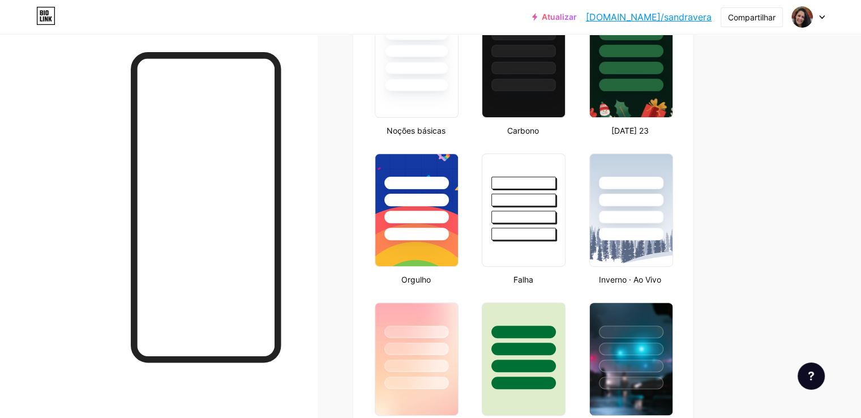
scroll to position [340, 0]
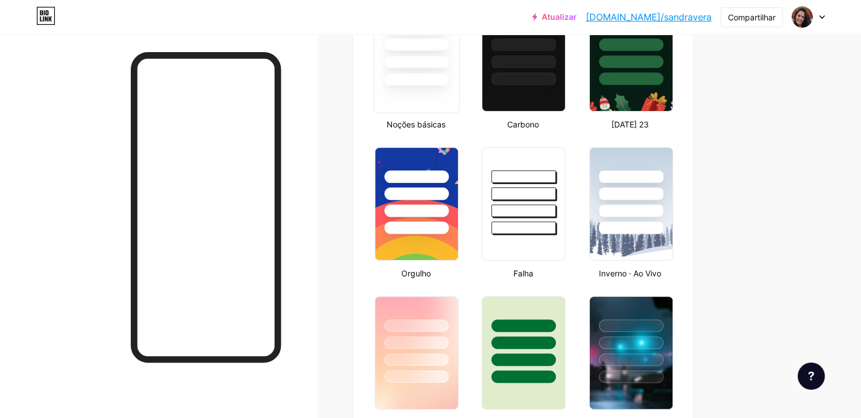
click at [460, 100] on div at bounding box center [417, 55] width 86 height 117
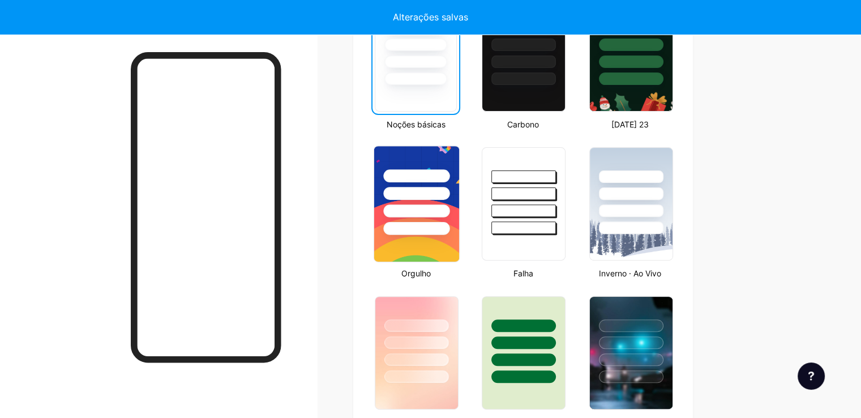
click at [459, 160] on div at bounding box center [416, 190] width 85 height 89
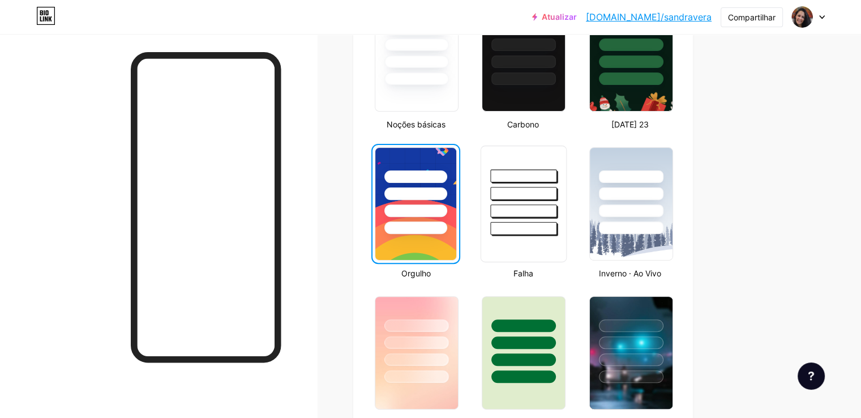
click at [544, 160] on div at bounding box center [523, 190] width 85 height 89
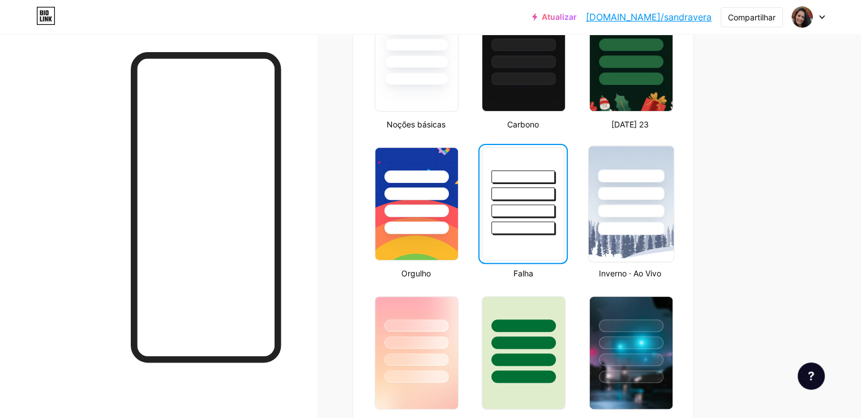
click at [669, 165] on div at bounding box center [630, 190] width 85 height 89
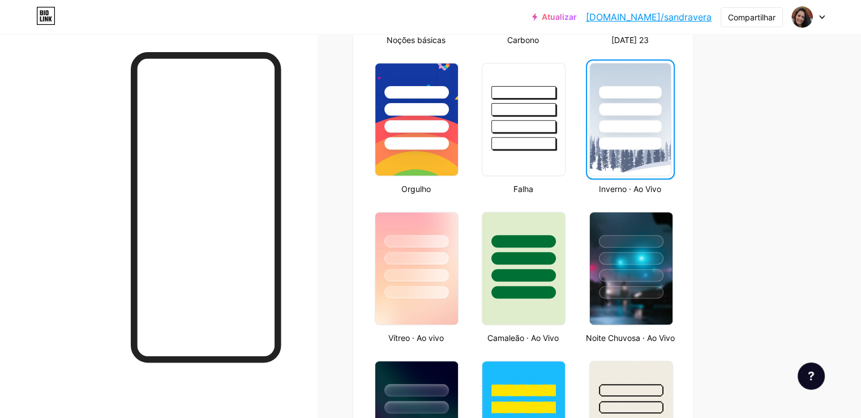
scroll to position [453, 0]
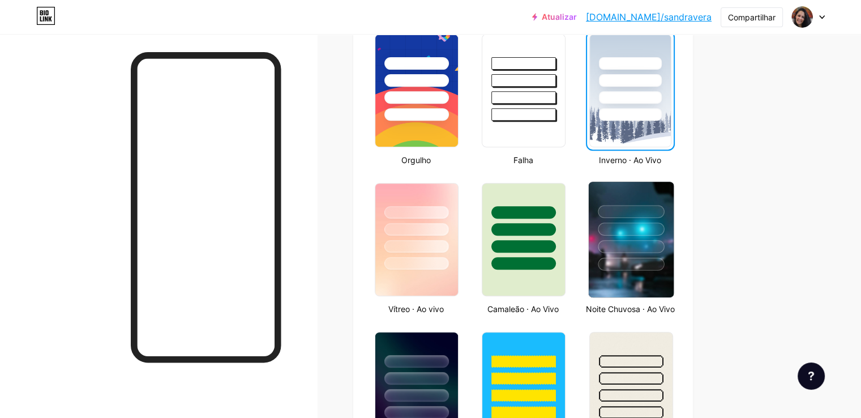
click at [673, 196] on div at bounding box center [630, 226] width 85 height 89
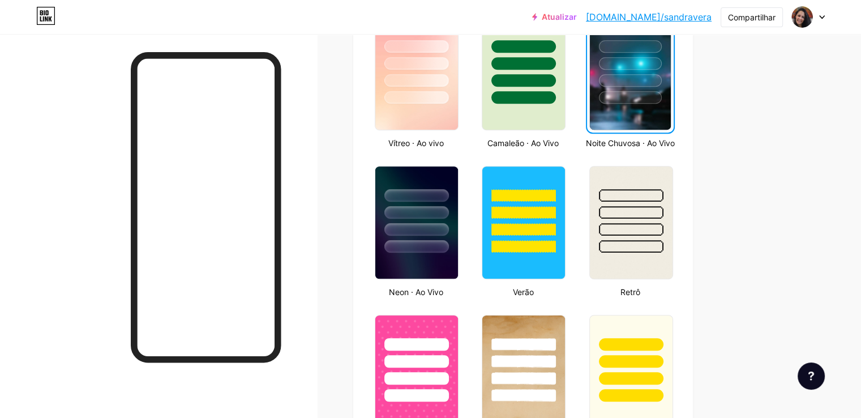
scroll to position [679, 0]
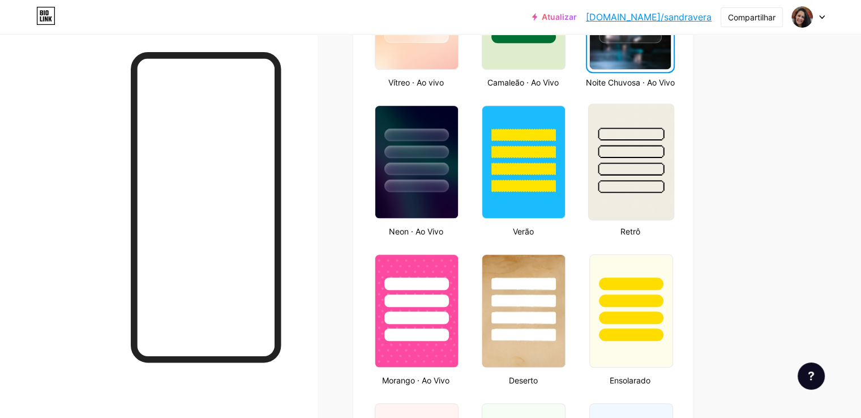
click at [673, 130] on div at bounding box center [630, 148] width 85 height 89
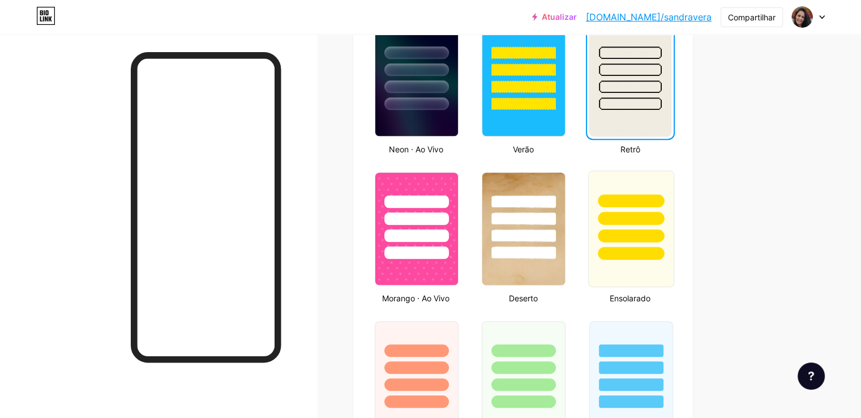
scroll to position [792, 0]
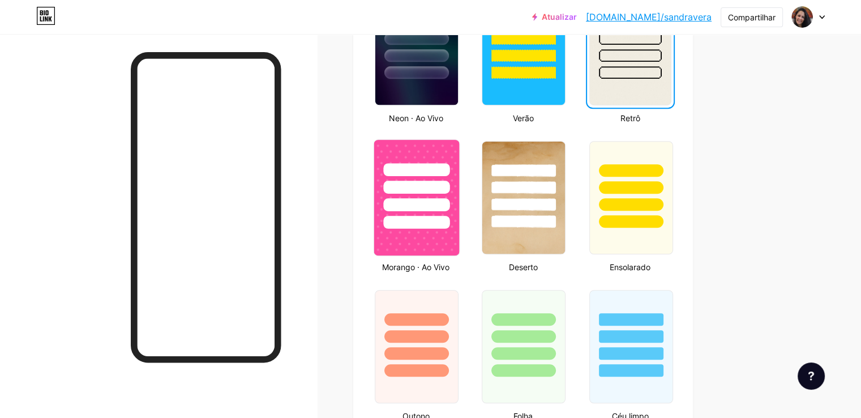
click at [459, 161] on div at bounding box center [416, 184] width 85 height 89
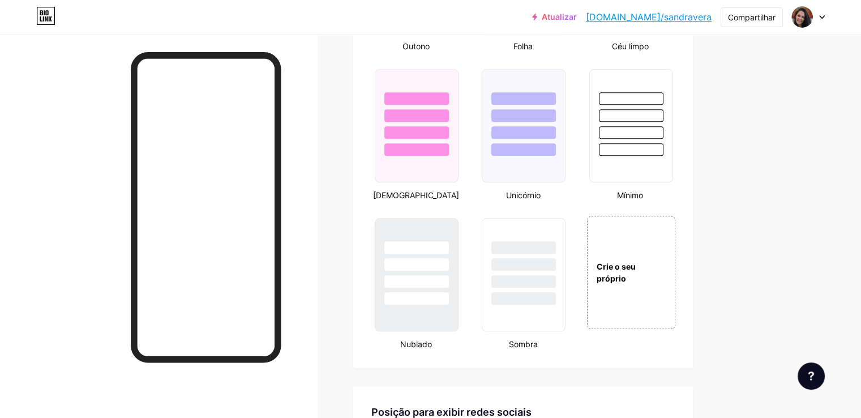
scroll to position [1132, 0]
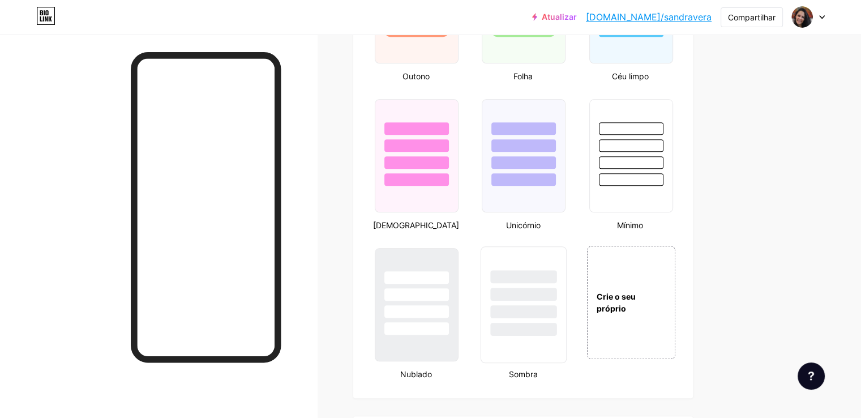
click at [557, 282] on div at bounding box center [524, 276] width 66 height 13
click at [449, 297] on div at bounding box center [416, 293] width 66 height 13
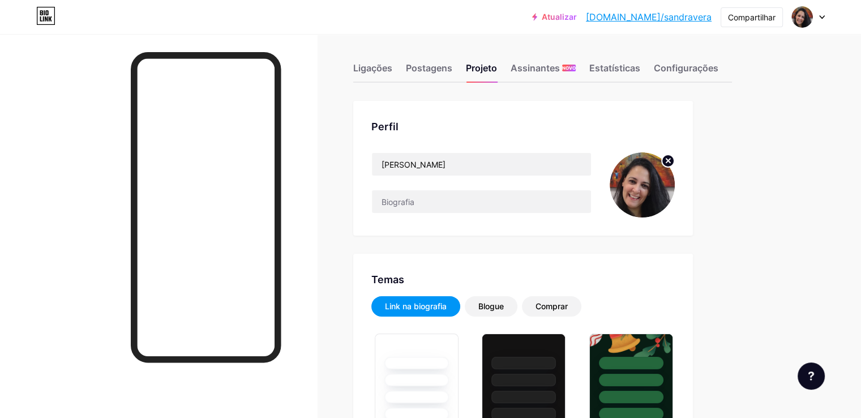
scroll to position [0, 0]
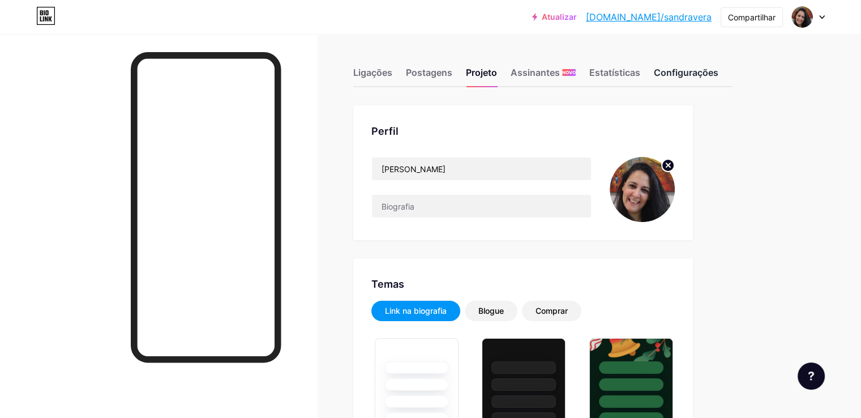
click at [718, 71] on font "Configurações" at bounding box center [686, 72] width 65 height 11
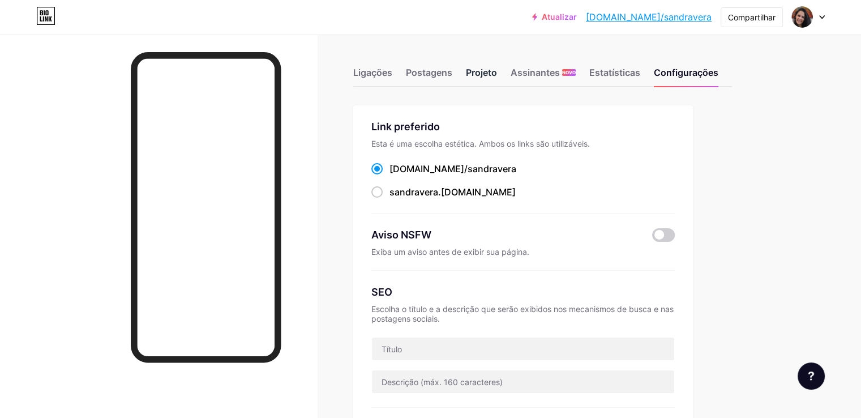
click at [497, 73] on font "Projeto" at bounding box center [481, 72] width 31 height 11
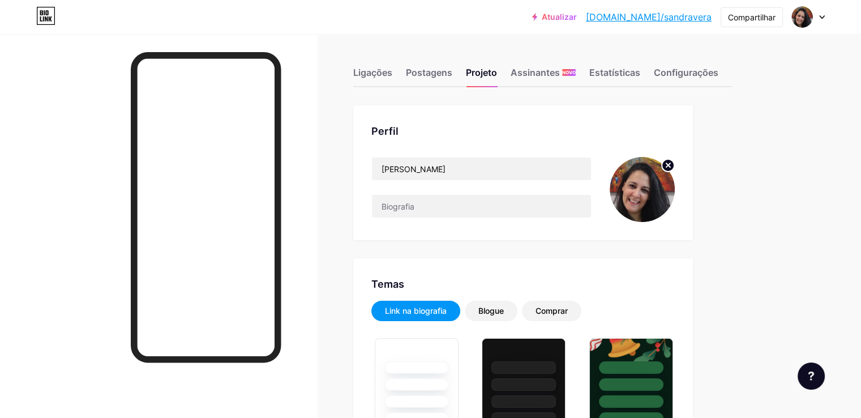
click at [447, 309] on font "Link na biografia" at bounding box center [416, 311] width 62 height 10
click at [452, 74] on font "Postagens" at bounding box center [429, 72] width 46 height 11
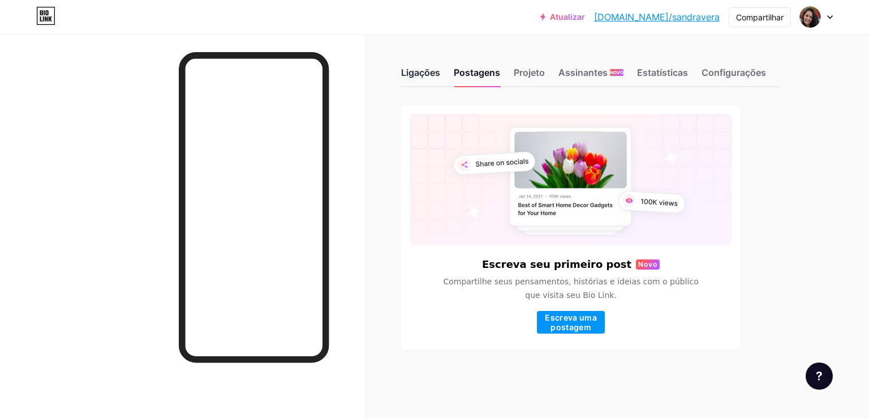
click at [409, 71] on font "Ligações" at bounding box center [420, 72] width 39 height 11
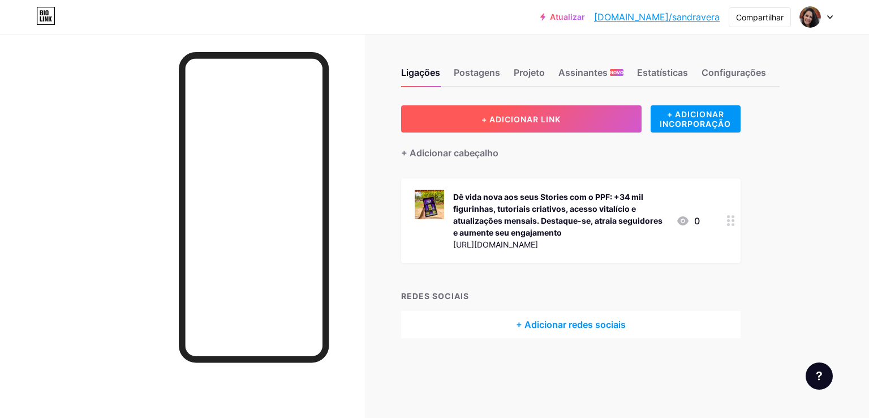
click at [526, 114] on font "+ ADICIONAR LINK" at bounding box center [521, 119] width 79 height 10
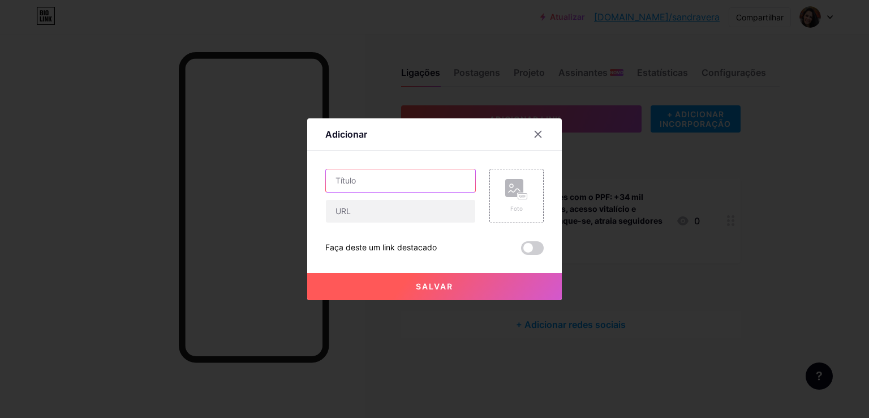
click at [376, 181] on input "text" at bounding box center [400, 180] width 149 height 23
drag, startPoint x: 397, startPoint y: 182, endPoint x: 1, endPoint y: 139, distance: 399.0
click at [0, 157] on div "Adicionar Contente YouTube Reproduza vídeos do YouTube sem sair da sua página. …" at bounding box center [434, 209] width 869 height 418
paste input "Transforme seu Instagram em uma verdadeira obra de arte! Tenha +2 mil vídeos e …"
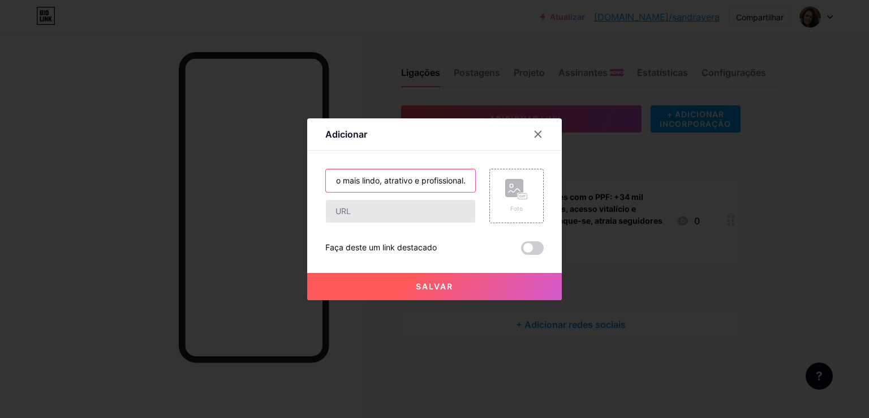
type input "Mídias Criativas : Transforme seu Instagram em uma verdadeira obra de arte! Ten…"
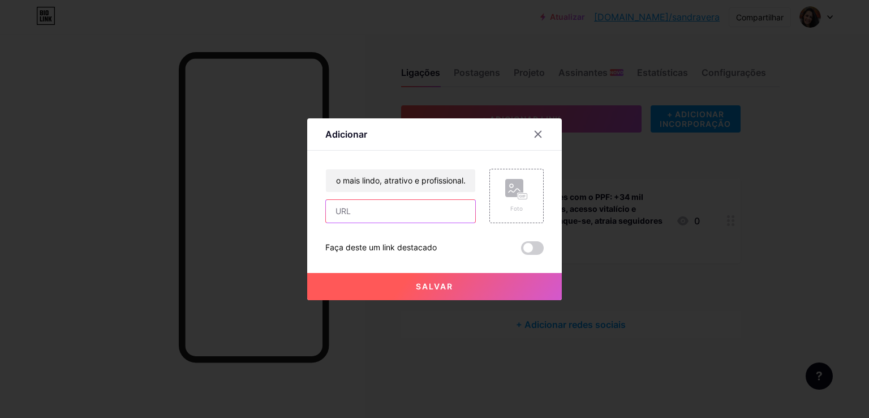
scroll to position [0, 0]
click at [406, 210] on input "text" at bounding box center [400, 211] width 149 height 23
paste input "[URL][DOMAIN_NAME]"
type input "[URL][DOMAIN_NAME]"
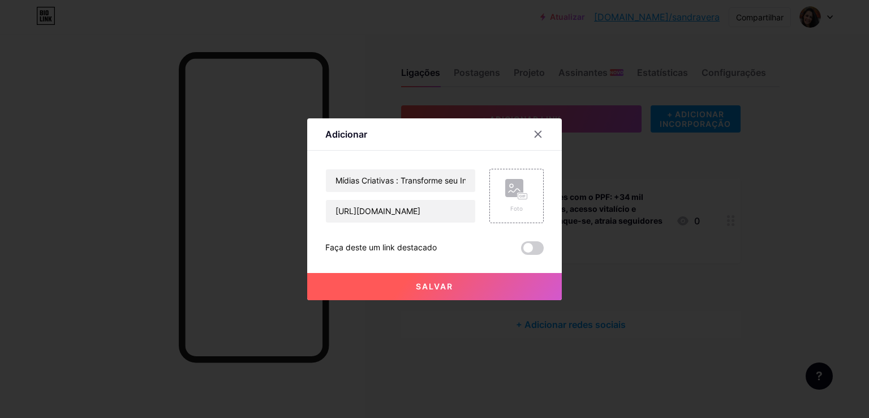
scroll to position [0, 0]
click at [423, 278] on button "Salvar" at bounding box center [434, 286] width 255 height 27
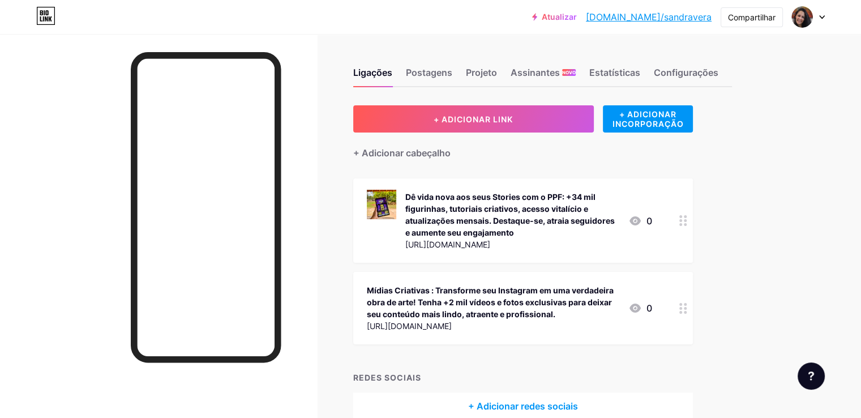
click at [686, 308] on circle at bounding box center [685, 308] width 3 height 3
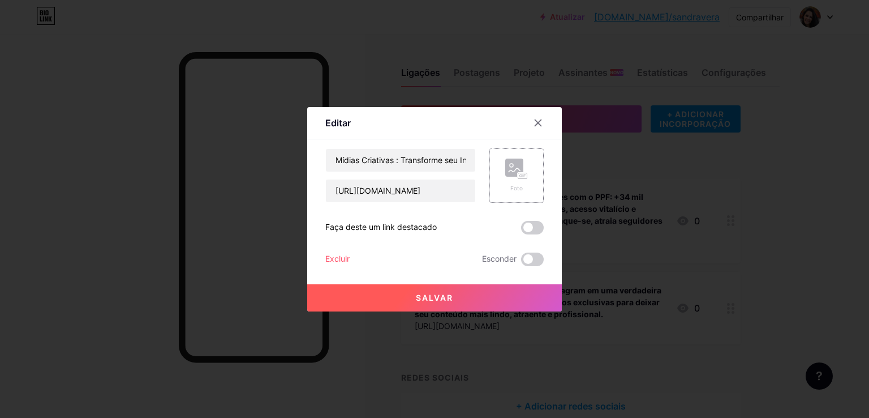
click at [505, 171] on rect at bounding box center [514, 167] width 18 height 18
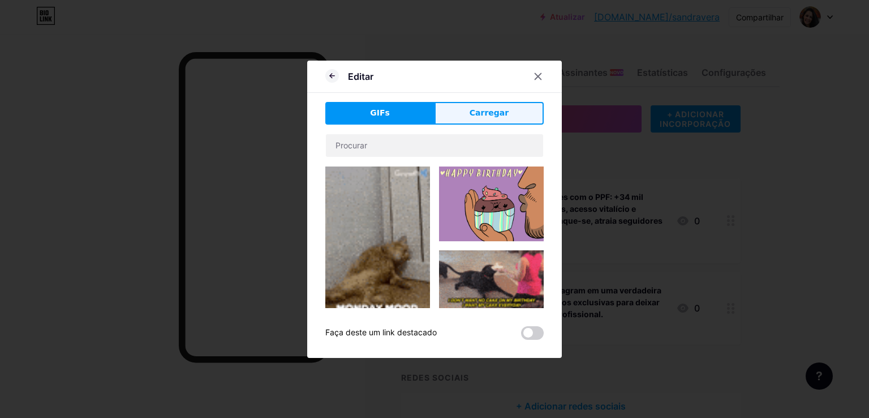
click at [484, 110] on font "Carregar" at bounding box center [489, 112] width 39 height 9
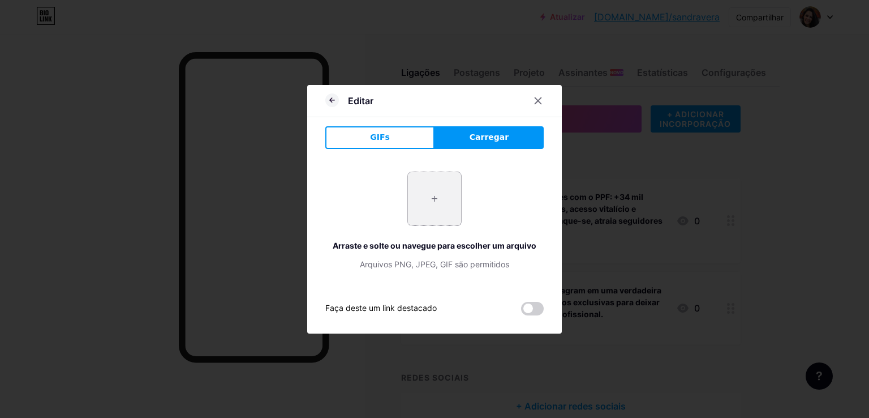
click at [437, 202] on input "file" at bounding box center [434, 198] width 53 height 53
type input "C:\fakepath\novo Midias.jpg"
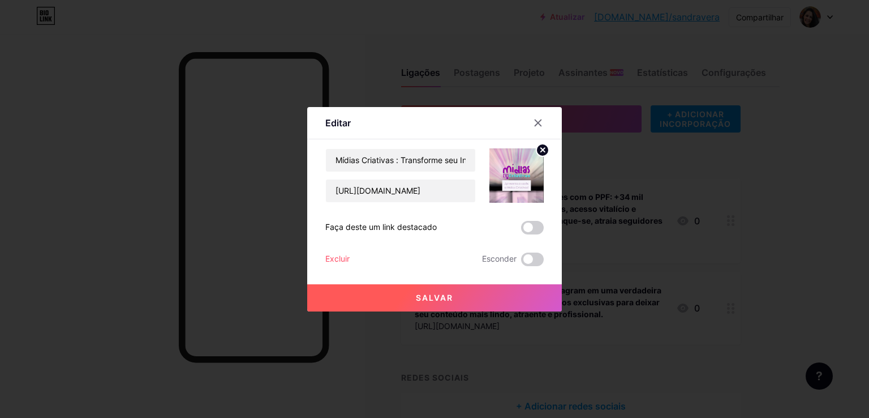
click at [430, 298] on font "Salvar" at bounding box center [434, 298] width 37 height 10
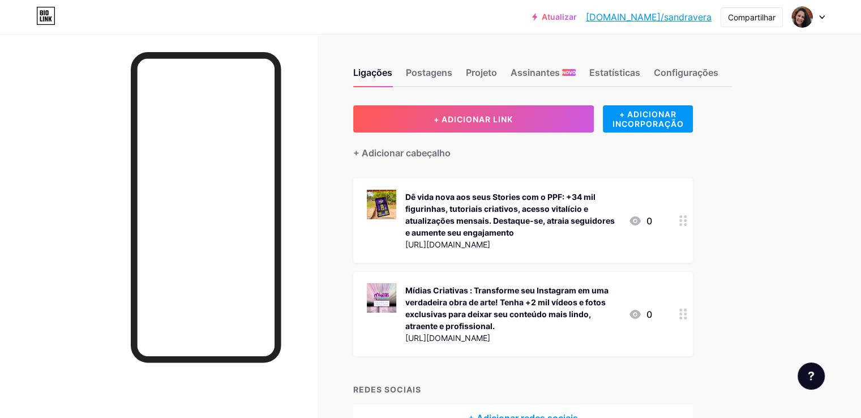
click at [539, 208] on font "Dê vida nova aos seus Stories com o PPF: +34 mil figurinhas, tutoriais criativo…" at bounding box center [509, 214] width 209 height 45
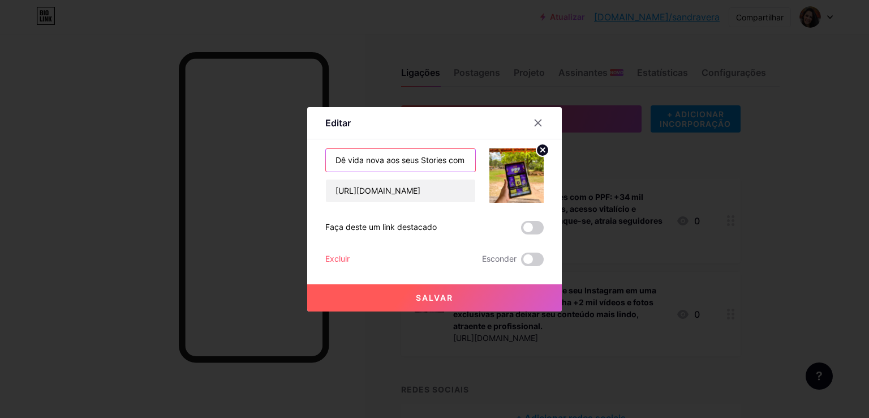
click at [412, 164] on input "Dê vida nova aos seus Stories com o PPF: +34 mil figurinhas, tutoriais criativo…" at bounding box center [400, 160] width 149 height 23
drag, startPoint x: 399, startPoint y: 158, endPoint x: 550, endPoint y: 207, distance: 158.7
click at [550, 207] on div "Editar Contente YouTube Reproduza vídeos do YouTube sem sair da sua página. ADI…" at bounding box center [434, 209] width 255 height 204
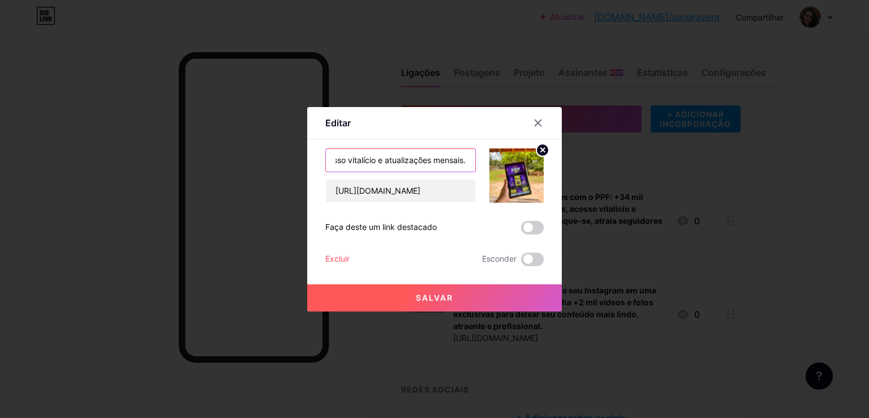
type input "Dê vida nova aos seus Stories com o PPF: +34 mil figurinhas, tutoriais criativo…"
click at [431, 295] on font "Salvar" at bounding box center [434, 298] width 37 height 10
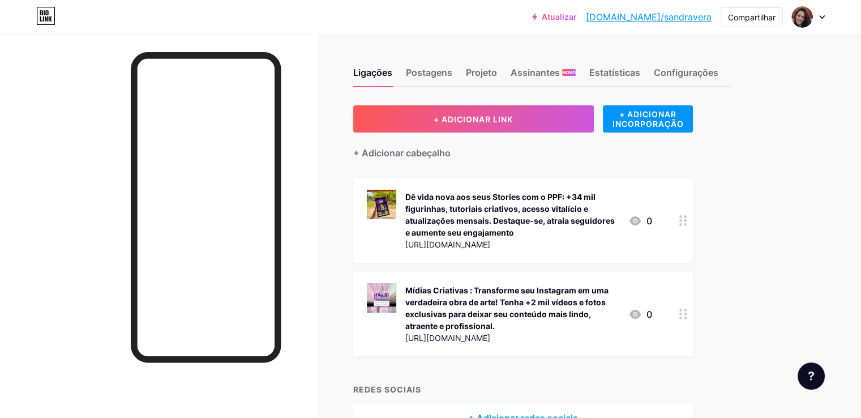
click at [546, 302] on font "Mídias Criativas : Transforme seu Instagram em uma verdadeira obra de arte! Ten…" at bounding box center [506, 307] width 203 height 45
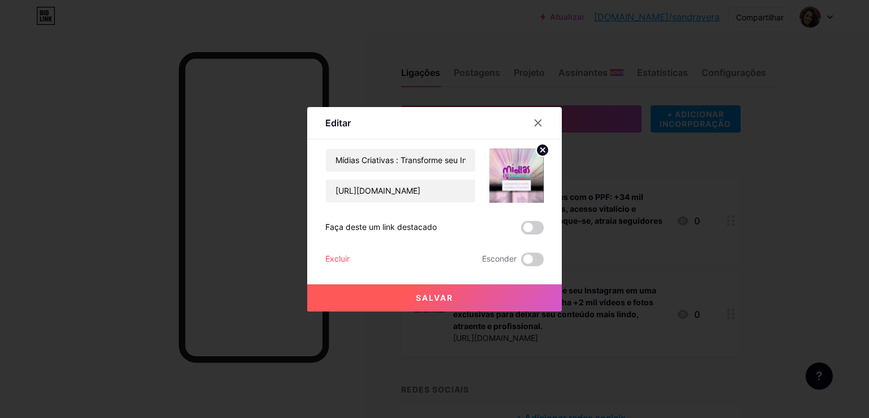
click at [437, 301] on font "Salvar" at bounding box center [434, 298] width 37 height 10
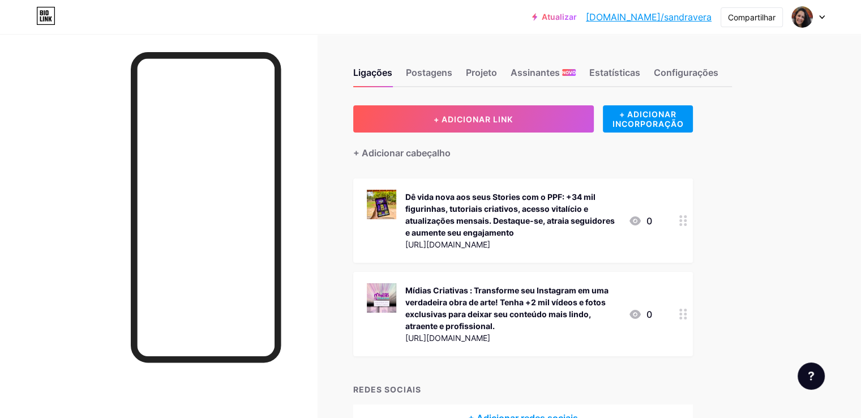
click at [819, 16] on icon at bounding box center [821, 17] width 5 height 3
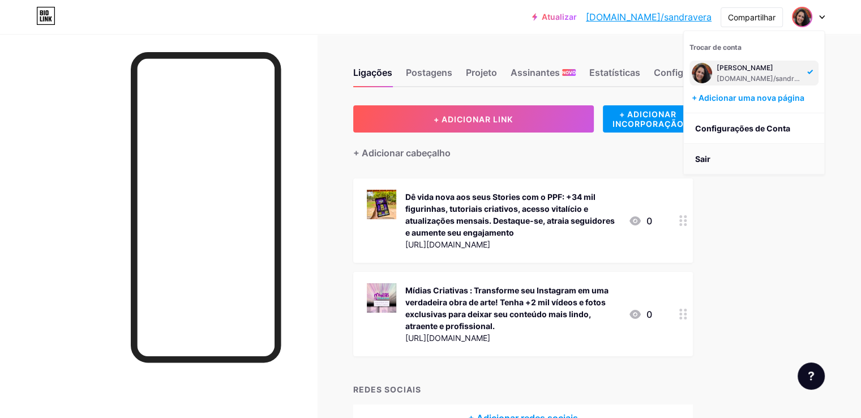
click at [717, 159] on li "Sair" at bounding box center [754, 159] width 140 height 31
